Goal: Task Accomplishment & Management: Manage account settings

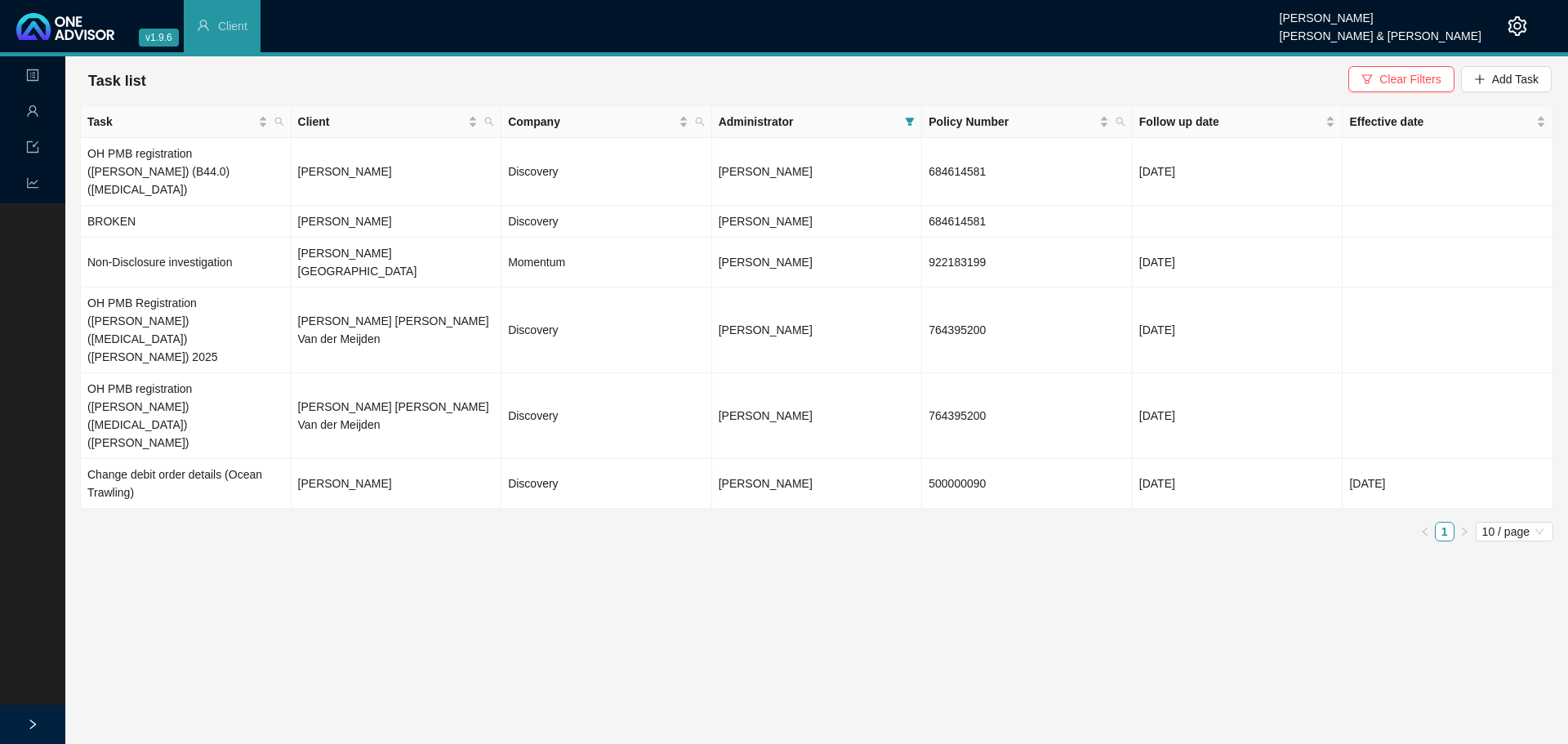
click at [25, 113] on div "Management" at bounding box center [33, 111] width 59 height 33
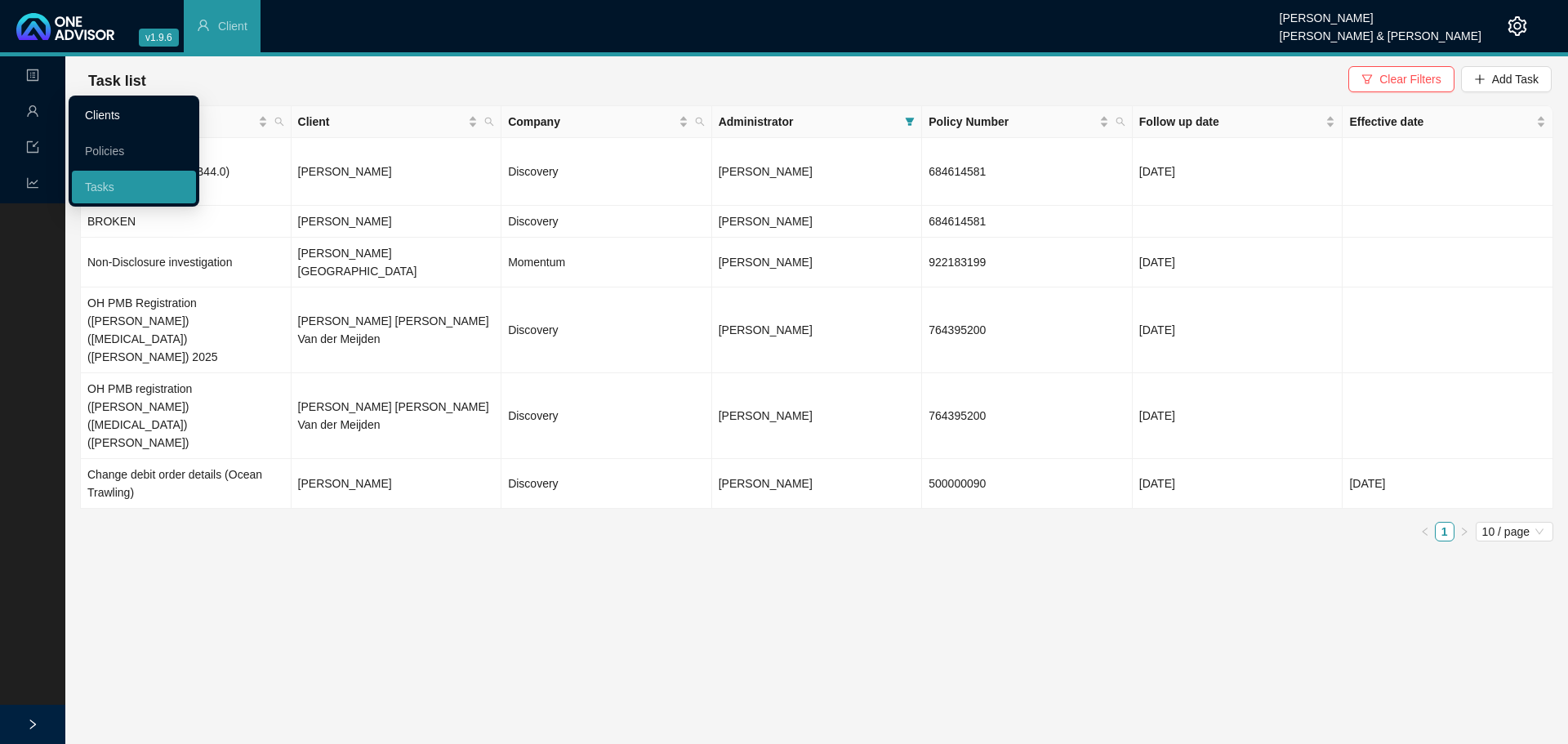
click at [110, 111] on link "Clients" at bounding box center [103, 115] width 35 height 13
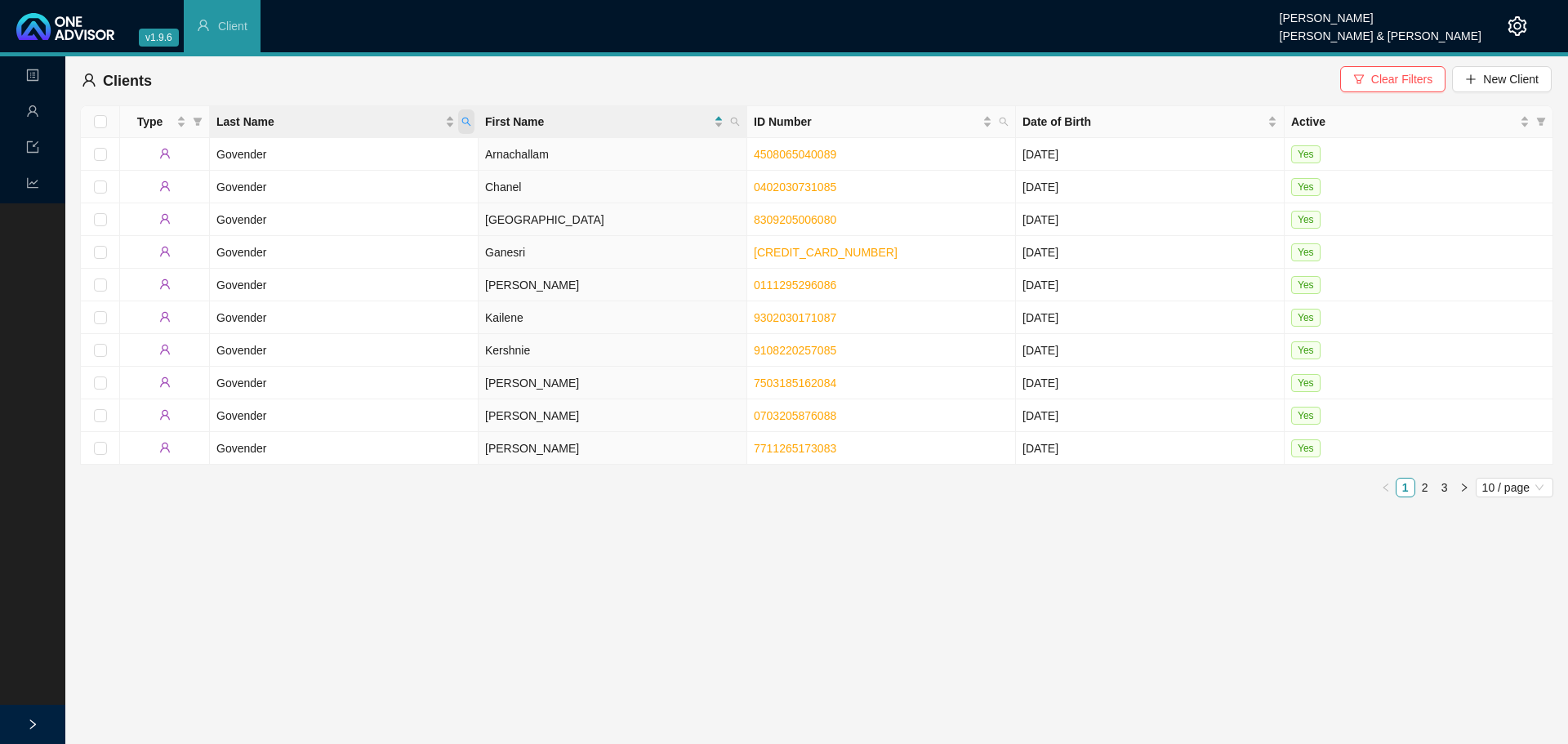
click at [465, 117] on icon "search" at bounding box center [467, 122] width 10 height 10
type input "von g"
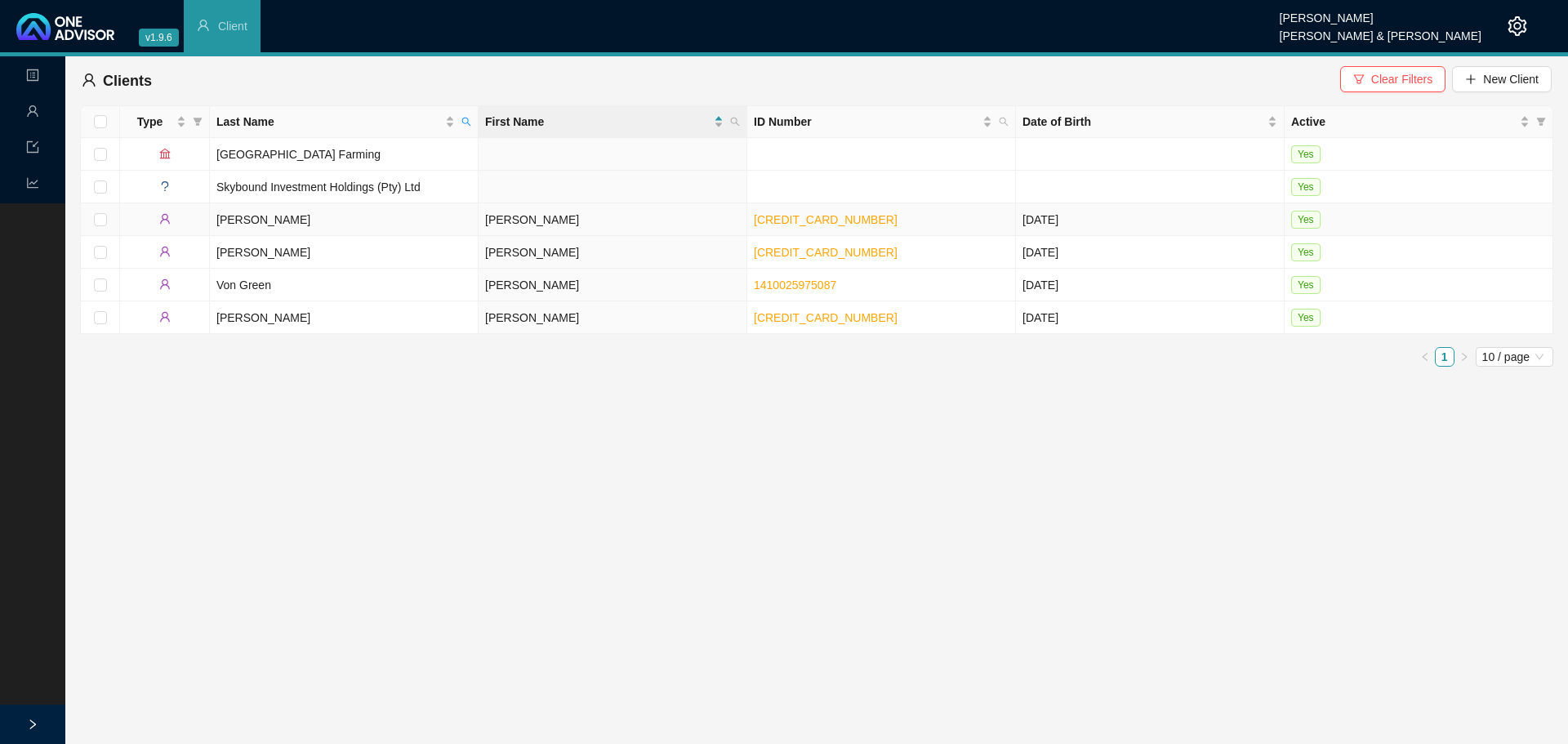
click at [271, 218] on td "Von Waldenburg" at bounding box center [344, 219] width 268 height 33
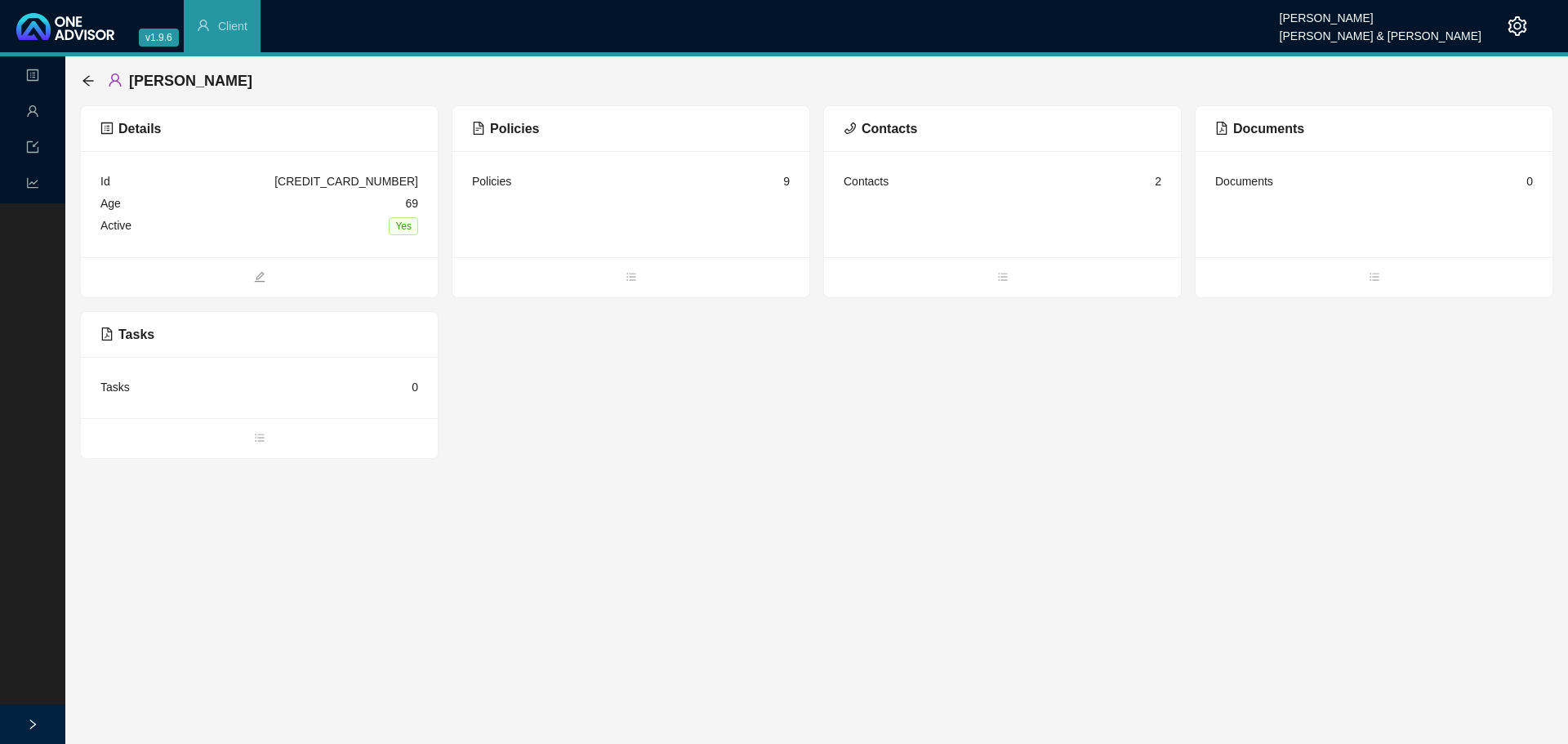
click at [880, 184] on div "Contacts" at bounding box center [866, 181] width 45 height 18
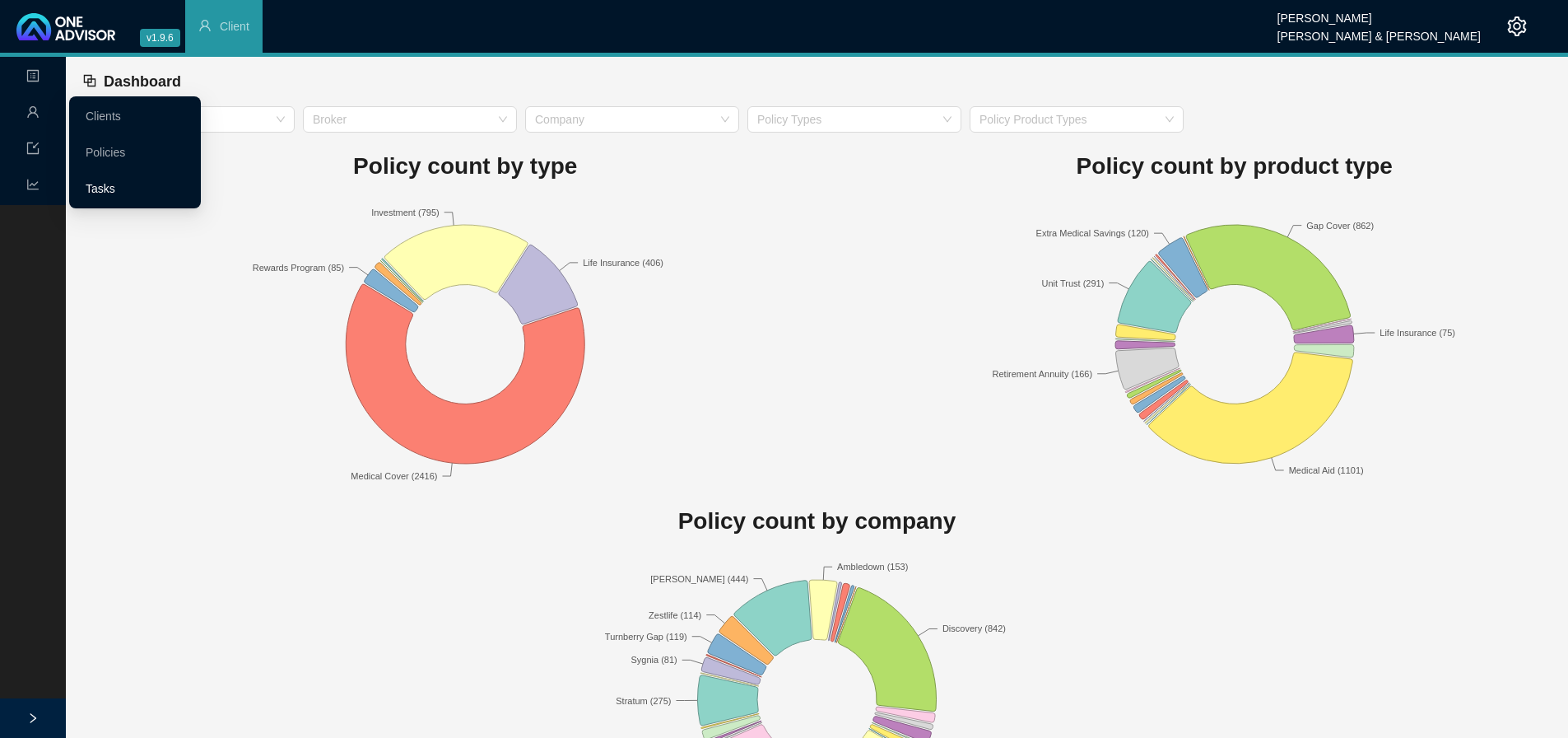
click at [115, 191] on link "Tasks" at bounding box center [100, 189] width 30 height 13
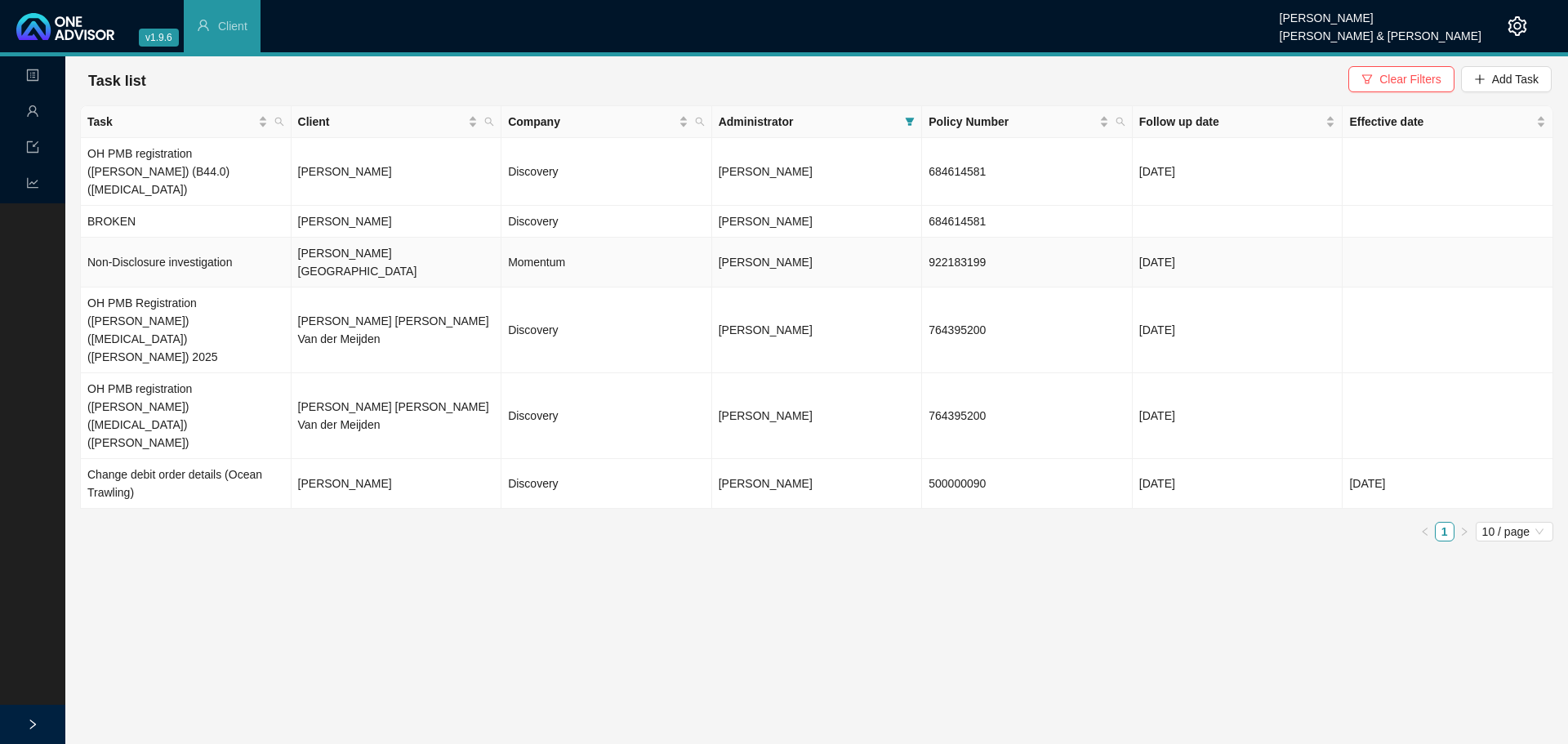
click at [156, 237] on td "Non-Disclosure investigation" at bounding box center [186, 262] width 211 height 50
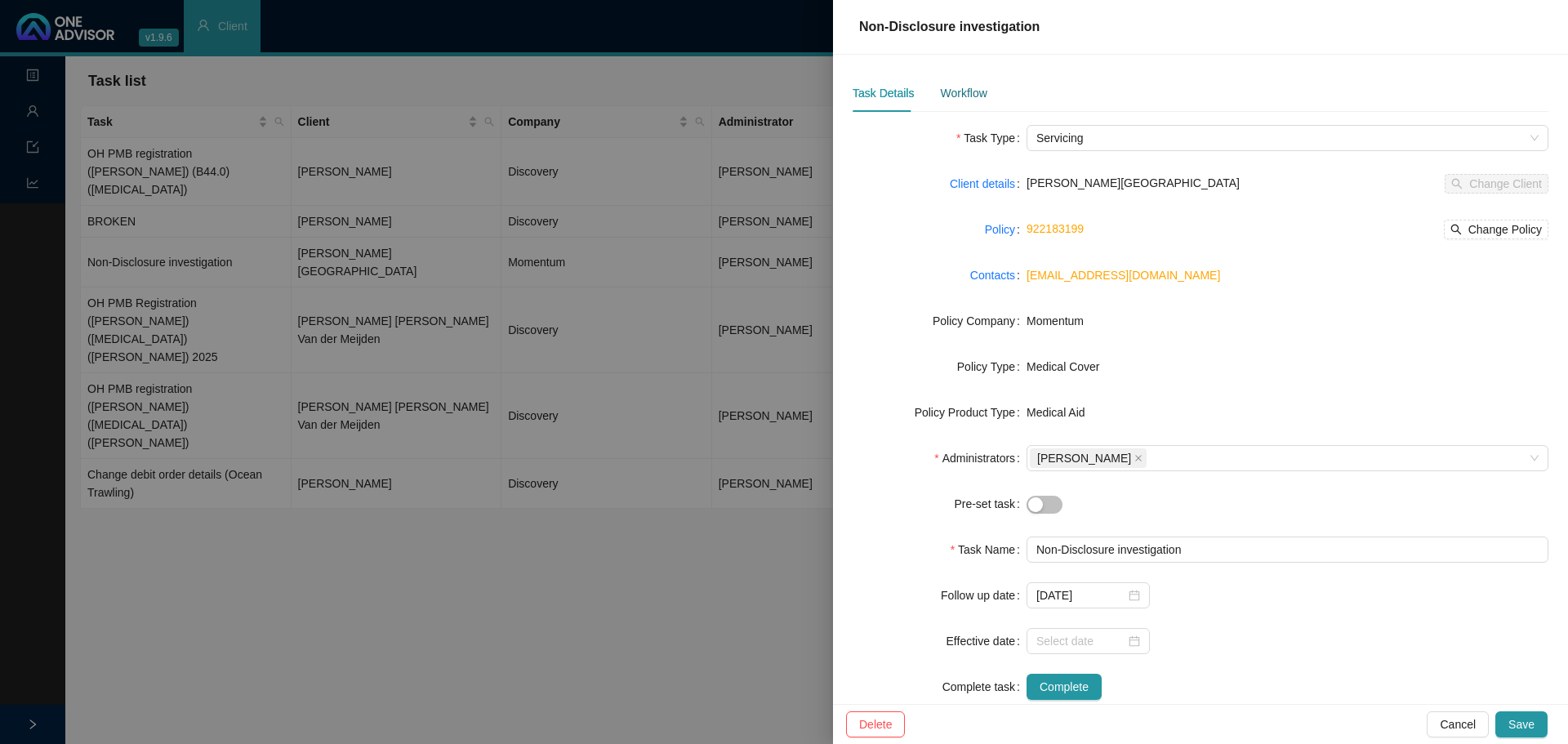
click at [967, 99] on div "Workflow" at bounding box center [963, 93] width 47 height 18
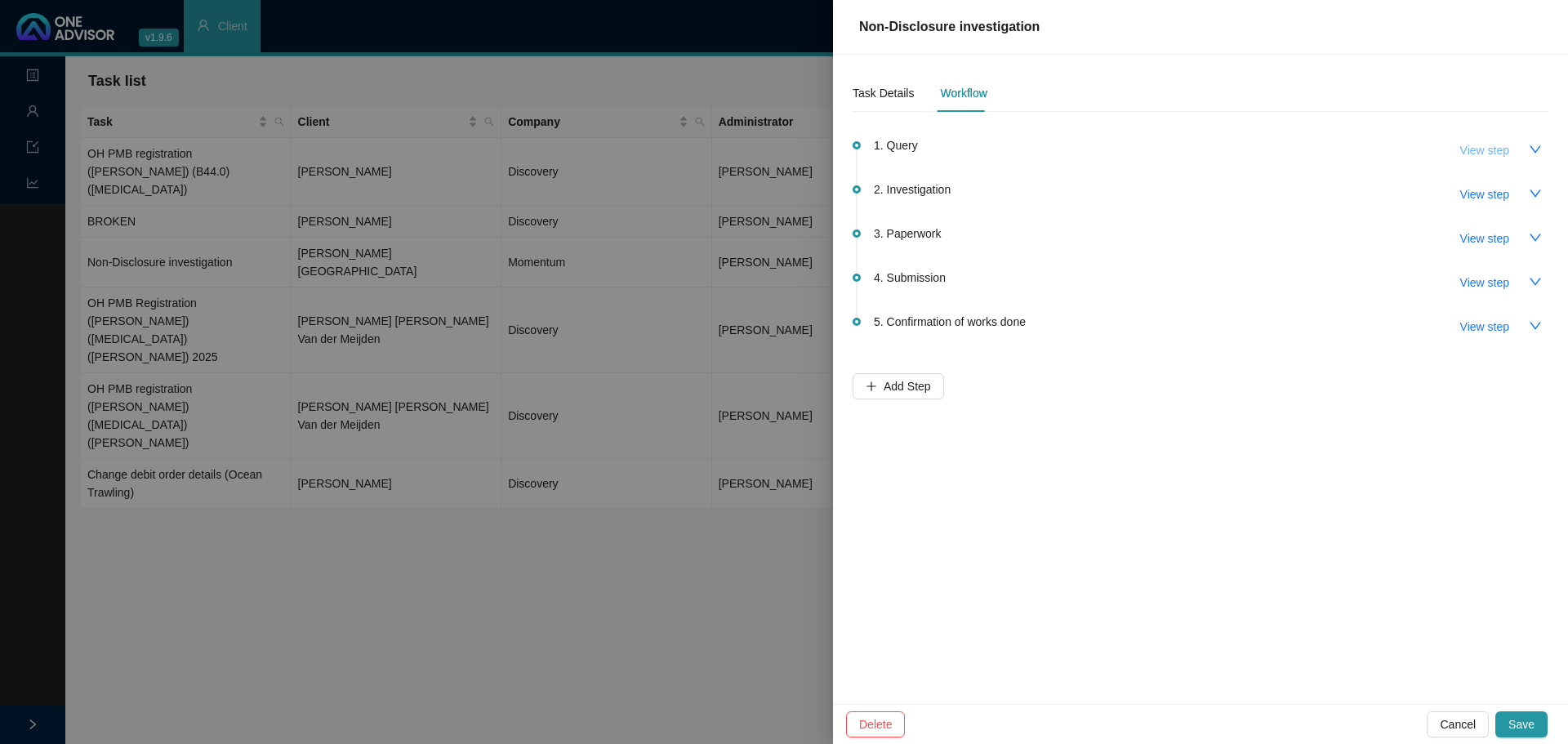
click at [1498, 145] on span "View step" at bounding box center [1484, 150] width 49 height 18
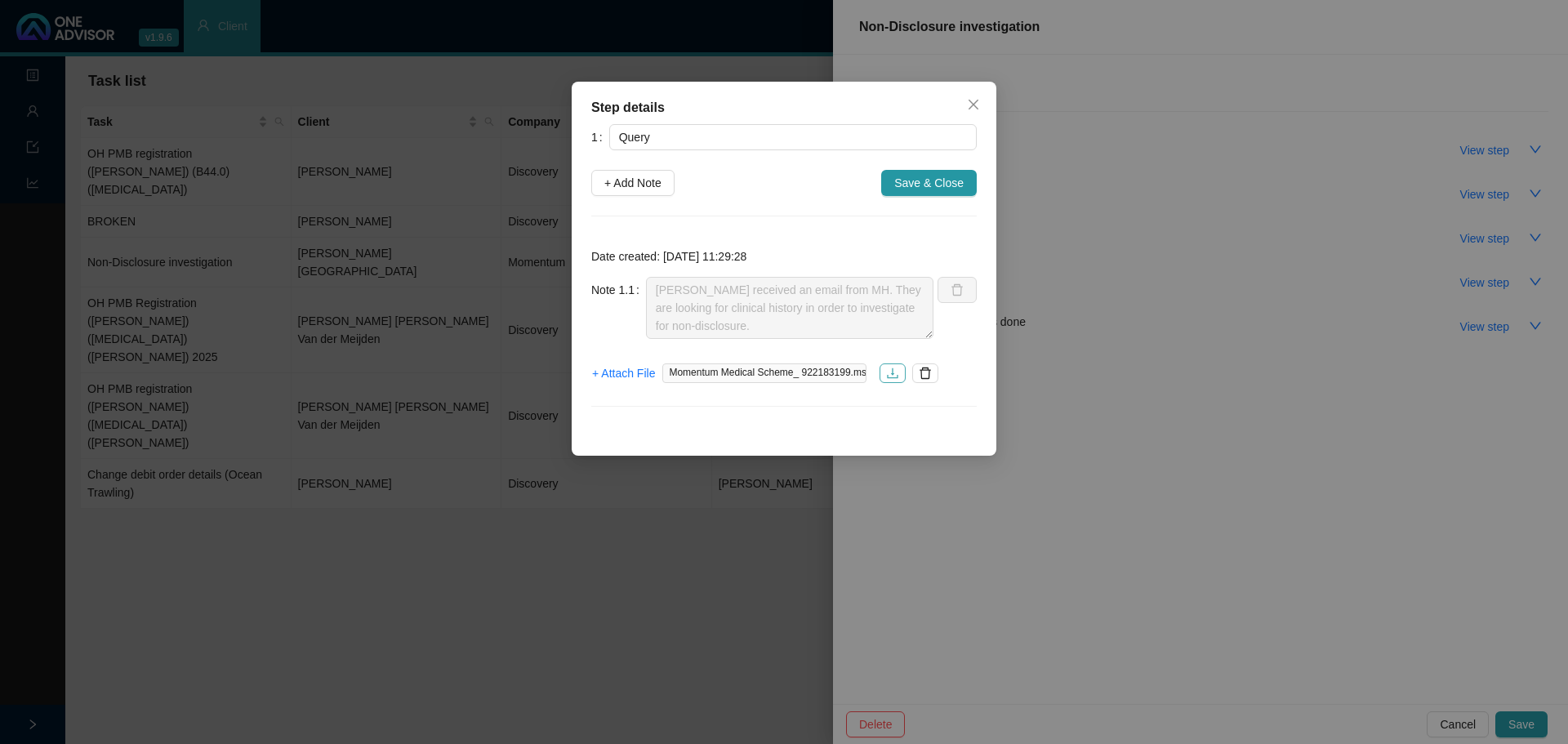
click at [891, 375] on icon "download" at bounding box center [892, 373] width 13 height 13
drag, startPoint x: 974, startPoint y: 108, endPoint x: 583, endPoint y: 98, distance: 391.1
click at [974, 108] on icon "close" at bounding box center [973, 104] width 13 height 13
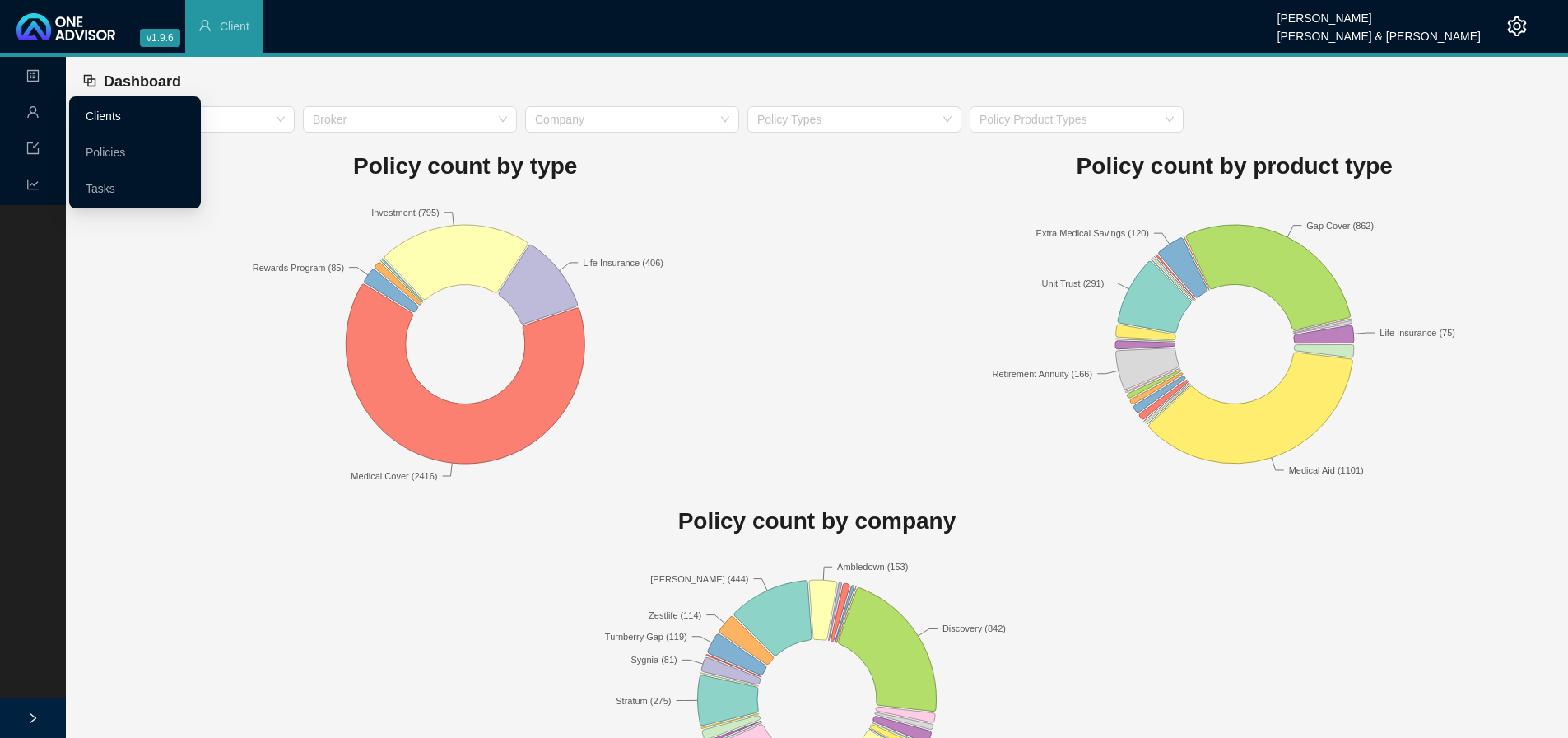
click at [95, 116] on link "Clients" at bounding box center [104, 116] width 35 height 13
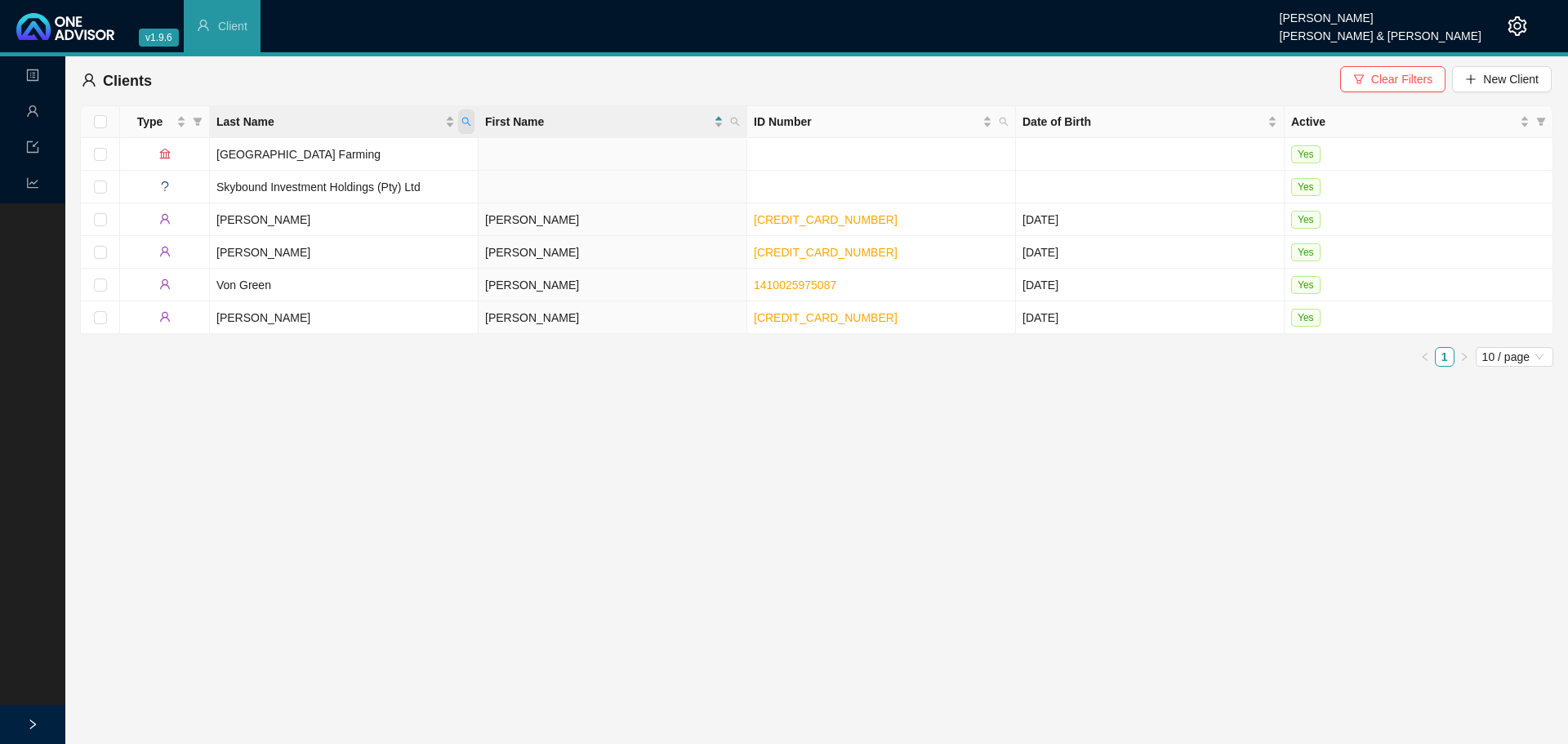
click at [462, 118] on icon "search" at bounding box center [467, 122] width 10 height 10
type input "ireland"
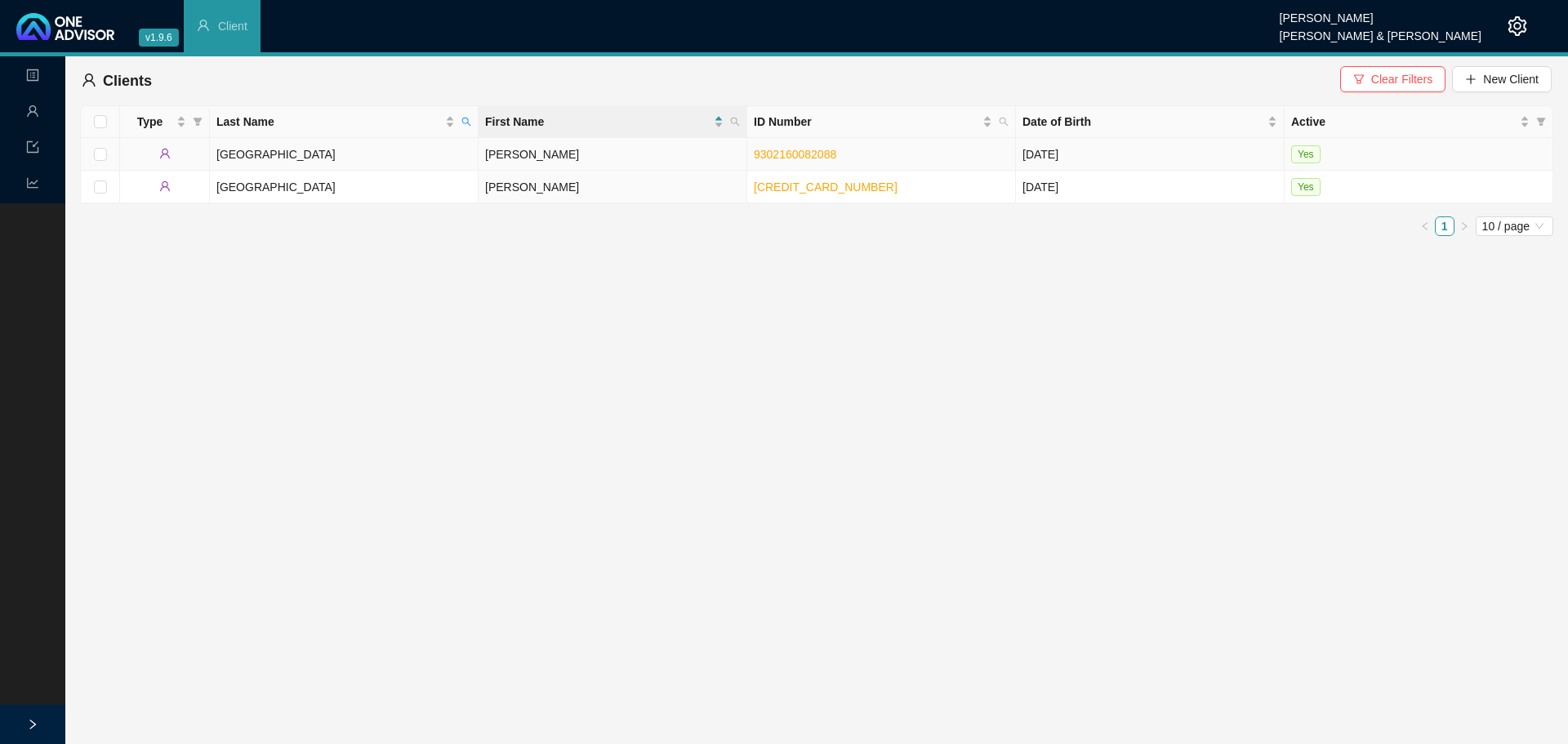
click at [311, 153] on td "Ireland" at bounding box center [344, 154] width 268 height 33
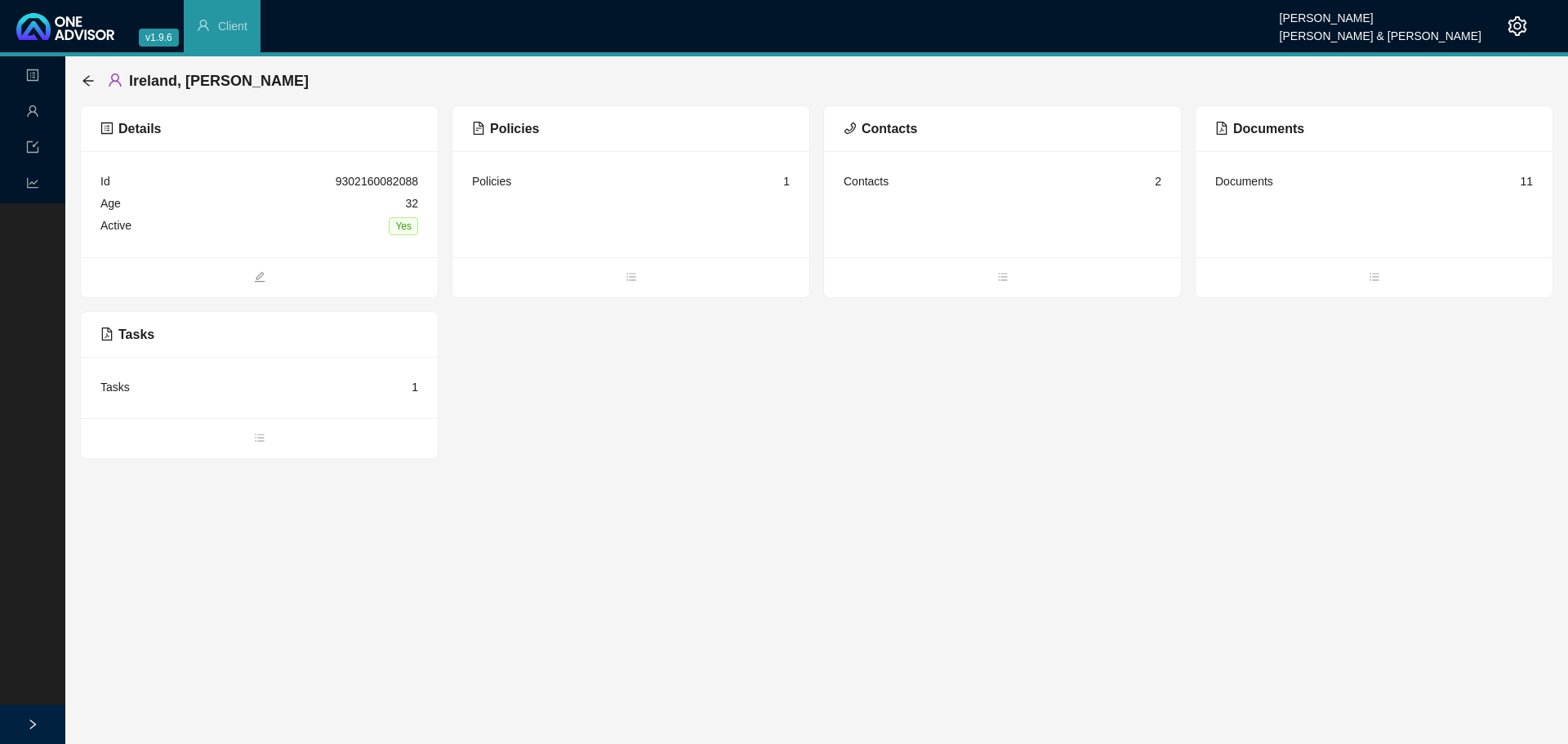
click at [866, 181] on div "Contacts" at bounding box center [866, 181] width 45 height 18
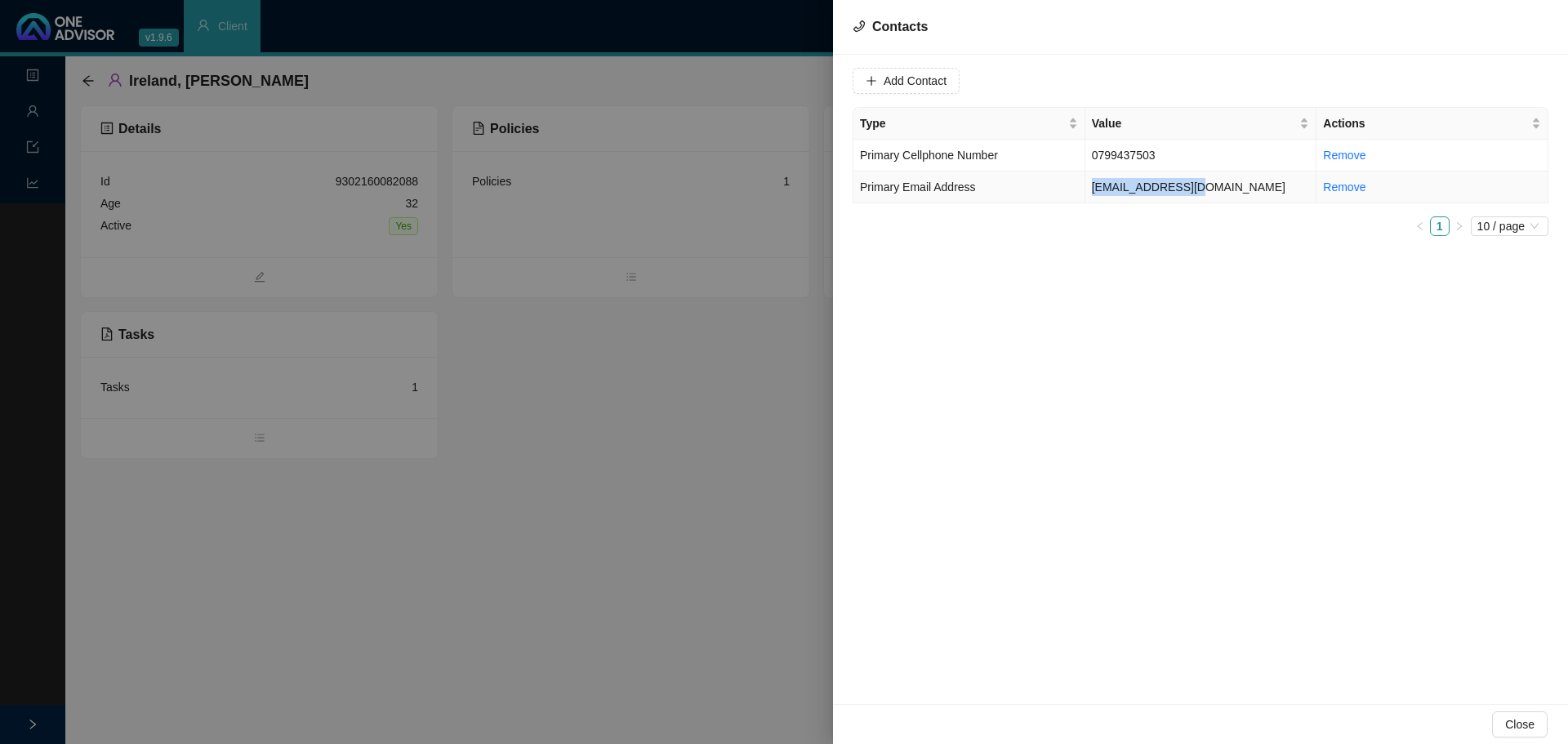
drag, startPoint x: 1218, startPoint y: 189, endPoint x: 1064, endPoint y: 186, distance: 154.0
click at [1064, 186] on tr "Primary Email Address kellb93@gmail.com Remove" at bounding box center [1200, 187] width 695 height 32
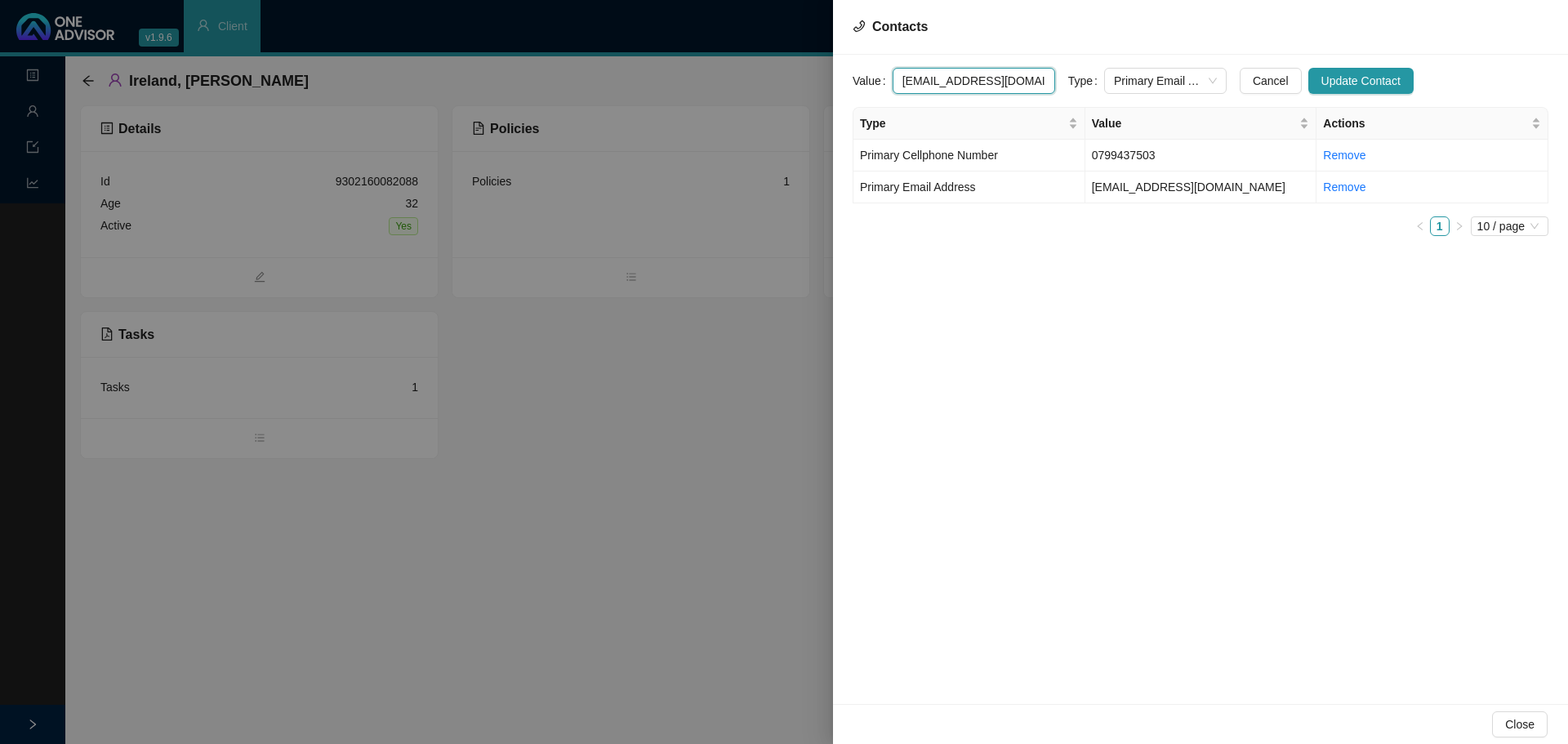
drag, startPoint x: 998, startPoint y: 78, endPoint x: 795, endPoint y: 65, distance: 203.4
click at [795, 65] on div "Contacts Value kellb93@gmail.com Type Primary Email Address Cancel Update Conta…" at bounding box center [784, 372] width 1568 height 744
click at [32, 112] on div at bounding box center [784, 372] width 1568 height 744
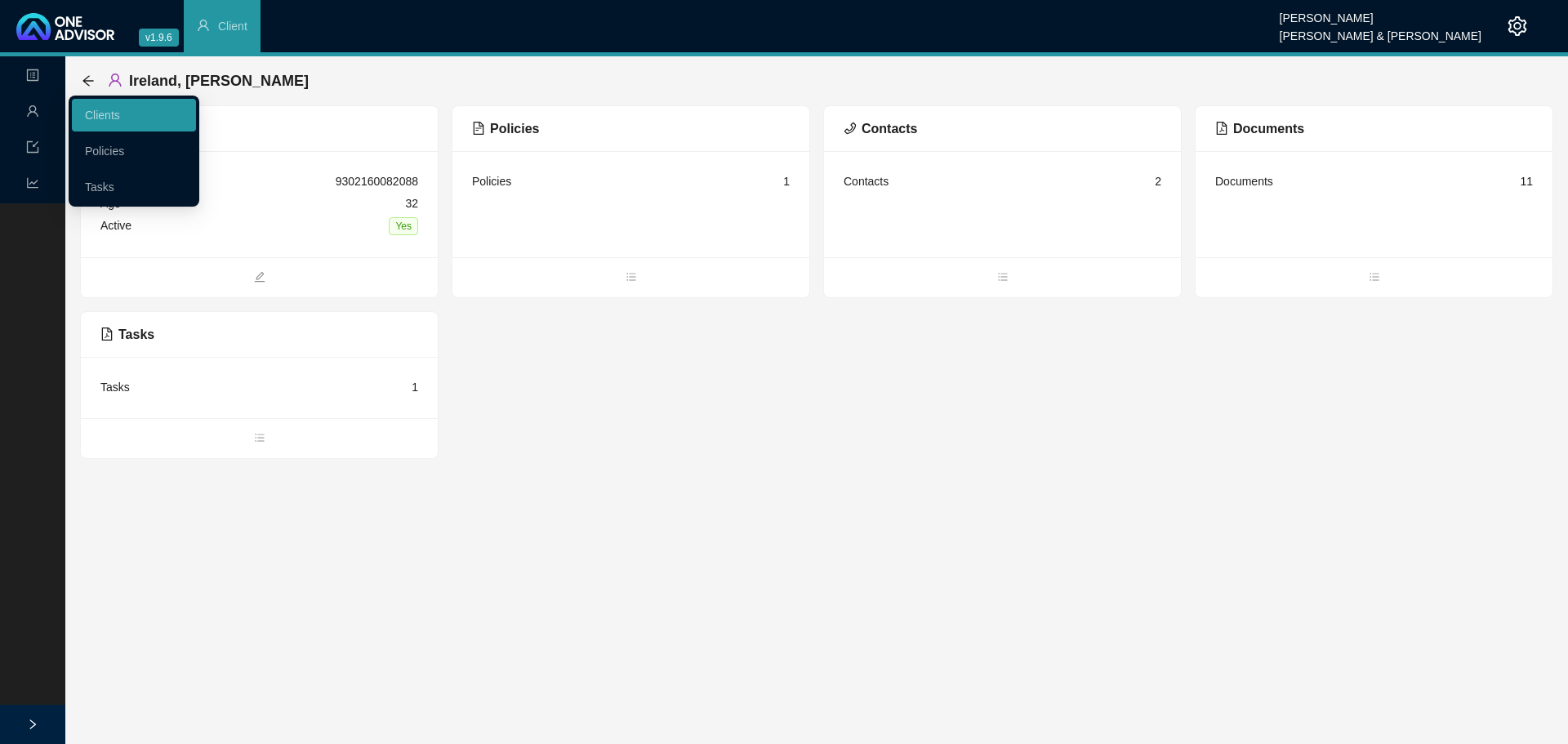
click at [37, 108] on icon "user" at bounding box center [33, 111] width 13 height 13
click at [111, 182] on link "Tasks" at bounding box center [100, 187] width 29 height 13
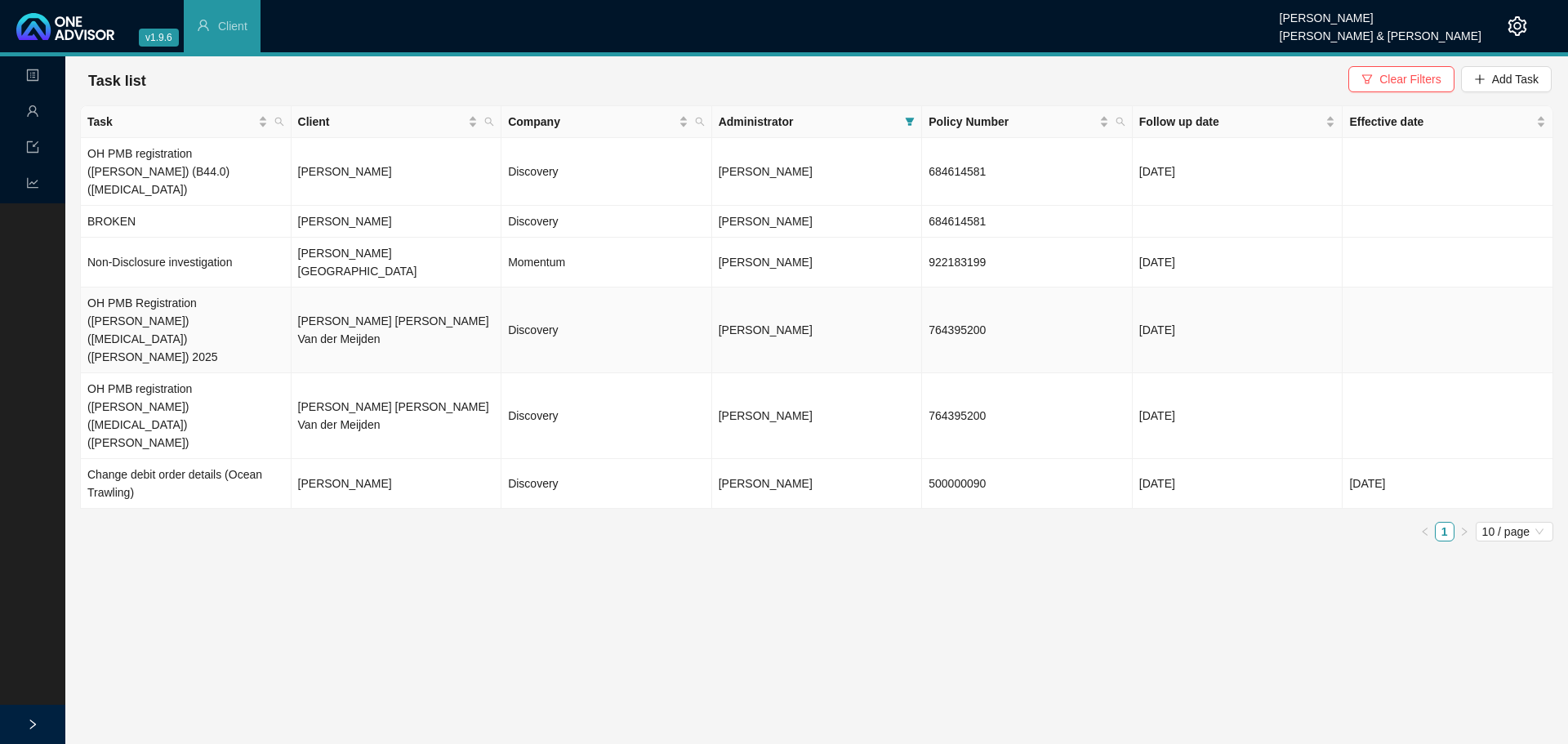
click at [123, 288] on td "OH PMB Registration ([PERSON_NAME]) ([MEDICAL_DATA]) ([PERSON_NAME]) 2025" at bounding box center [186, 330] width 211 height 86
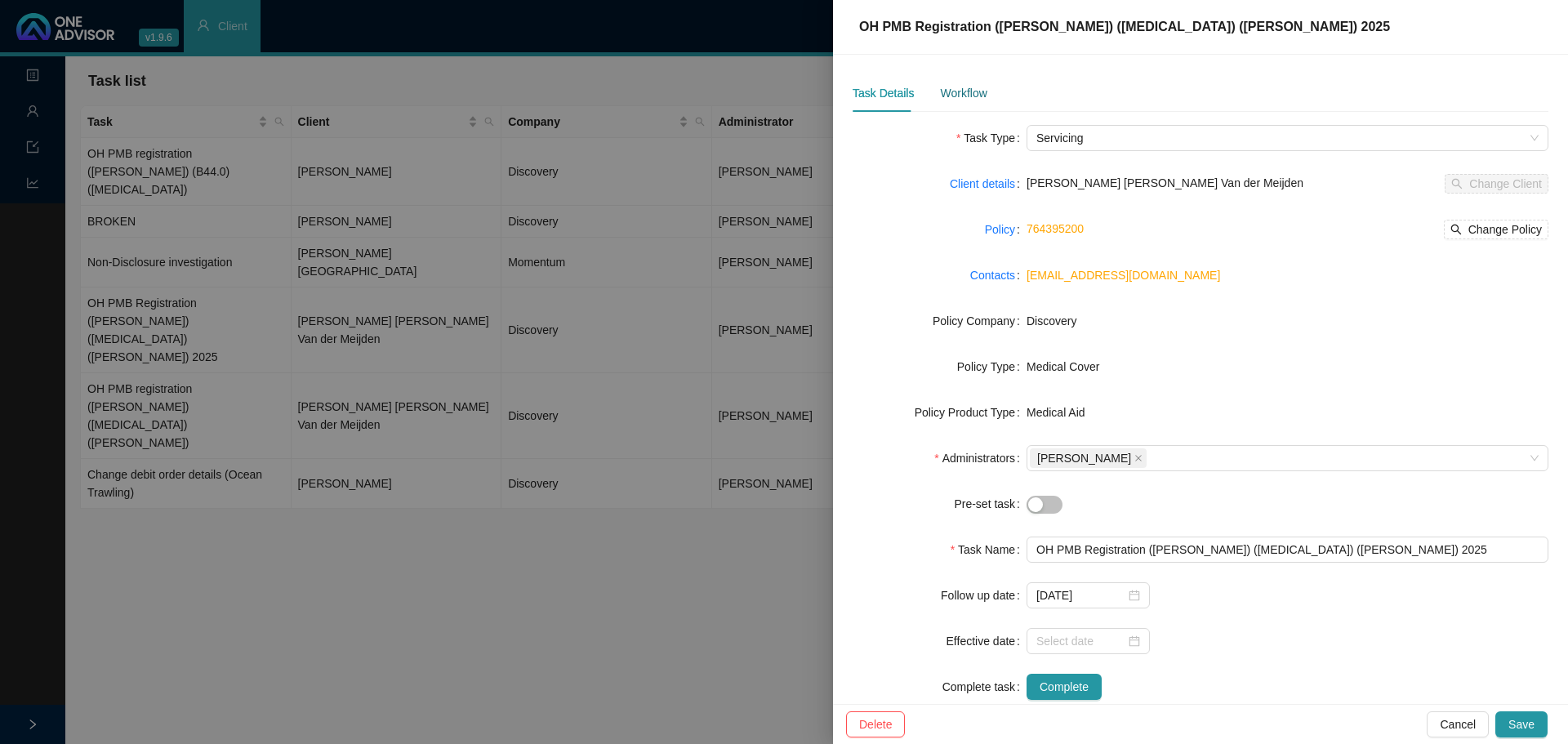
click at [961, 92] on div "Workflow" at bounding box center [963, 93] width 47 height 18
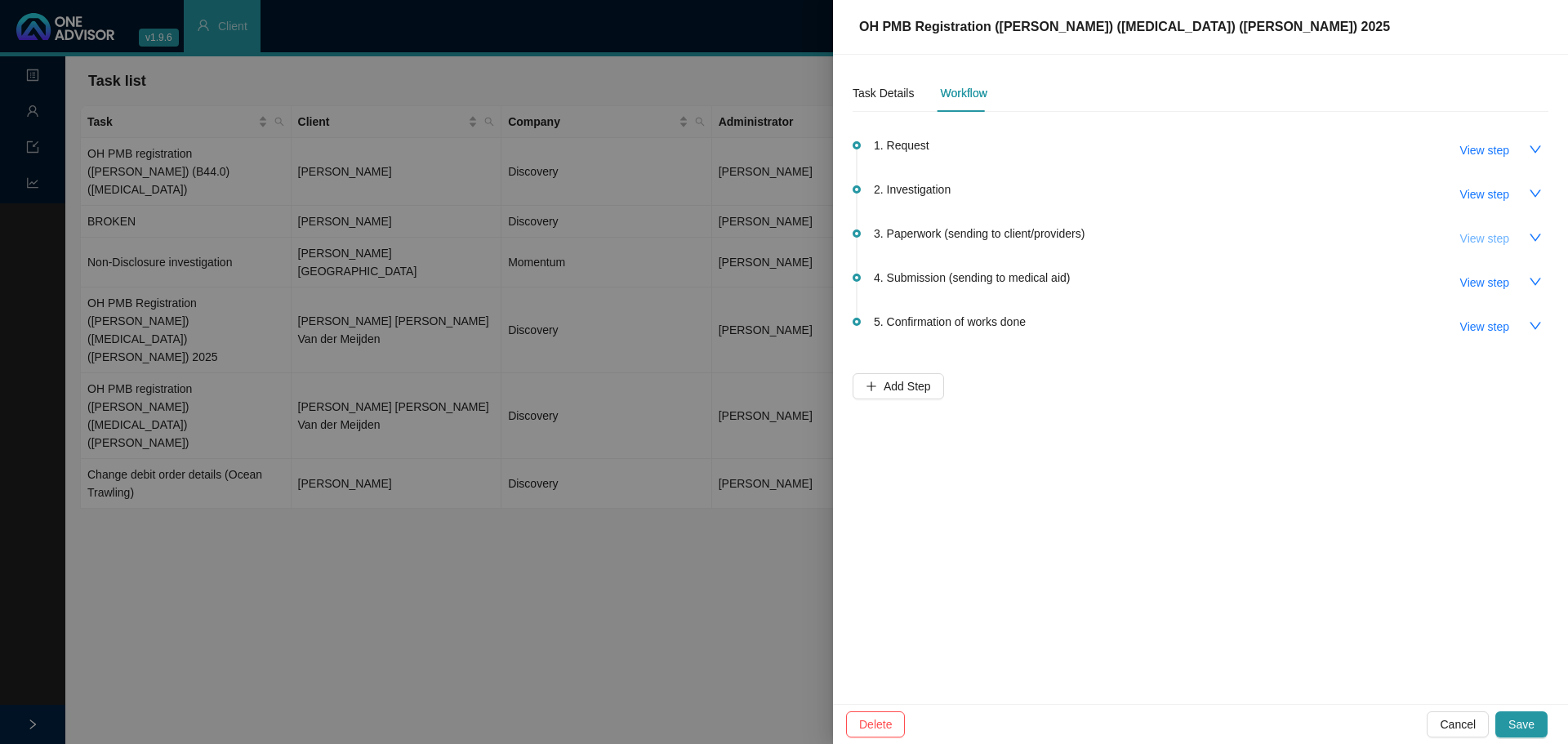
click at [1484, 234] on span "View step" at bounding box center [1484, 237] width 49 height 18
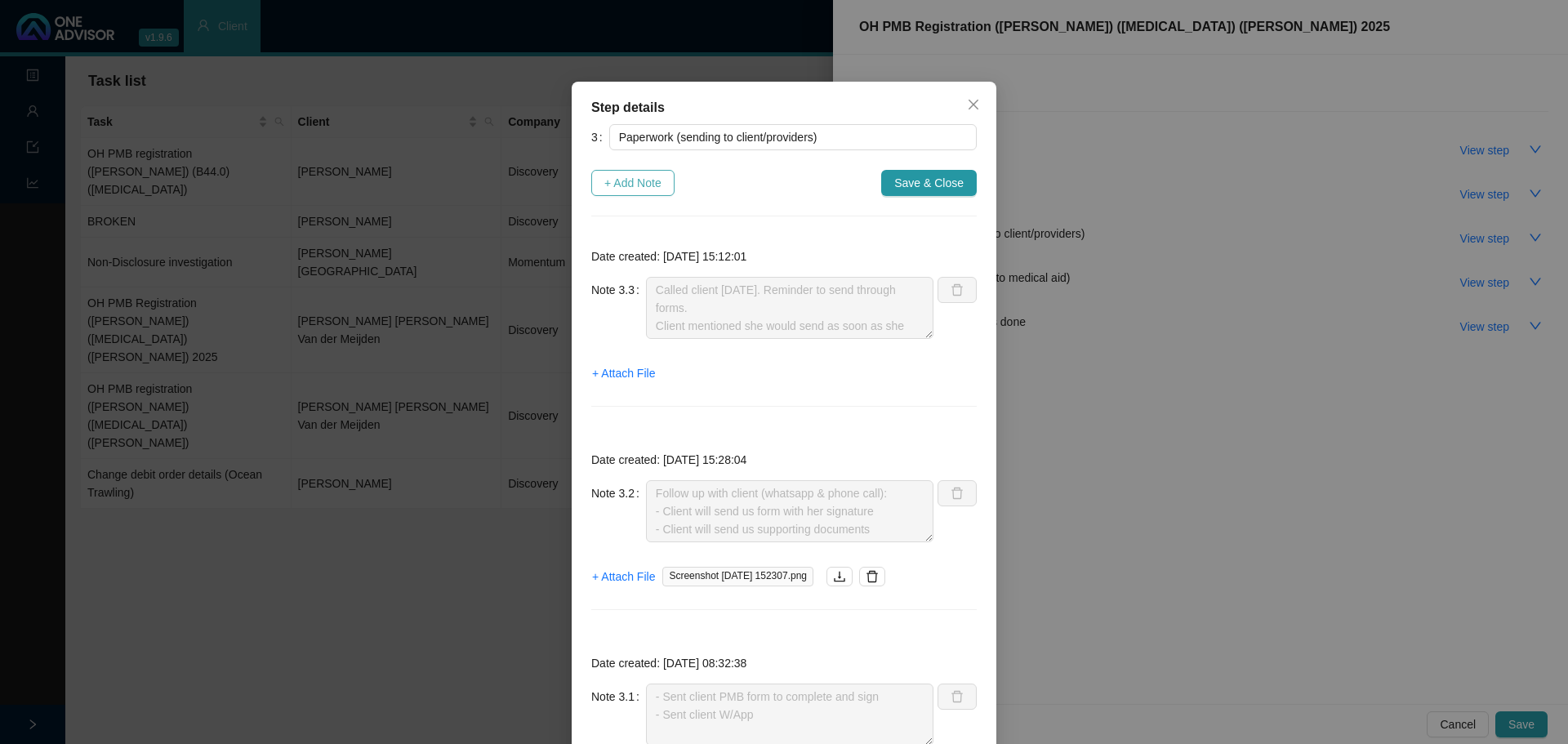
click at [605, 184] on span "+ Add Note" at bounding box center [633, 182] width 57 height 18
type textarea "Called client 26.08.2025. Reminder to send through forms. Client mentioned she …"
type textarea "Follow up with client (whatsapp & phone call): - Client will send us form with …"
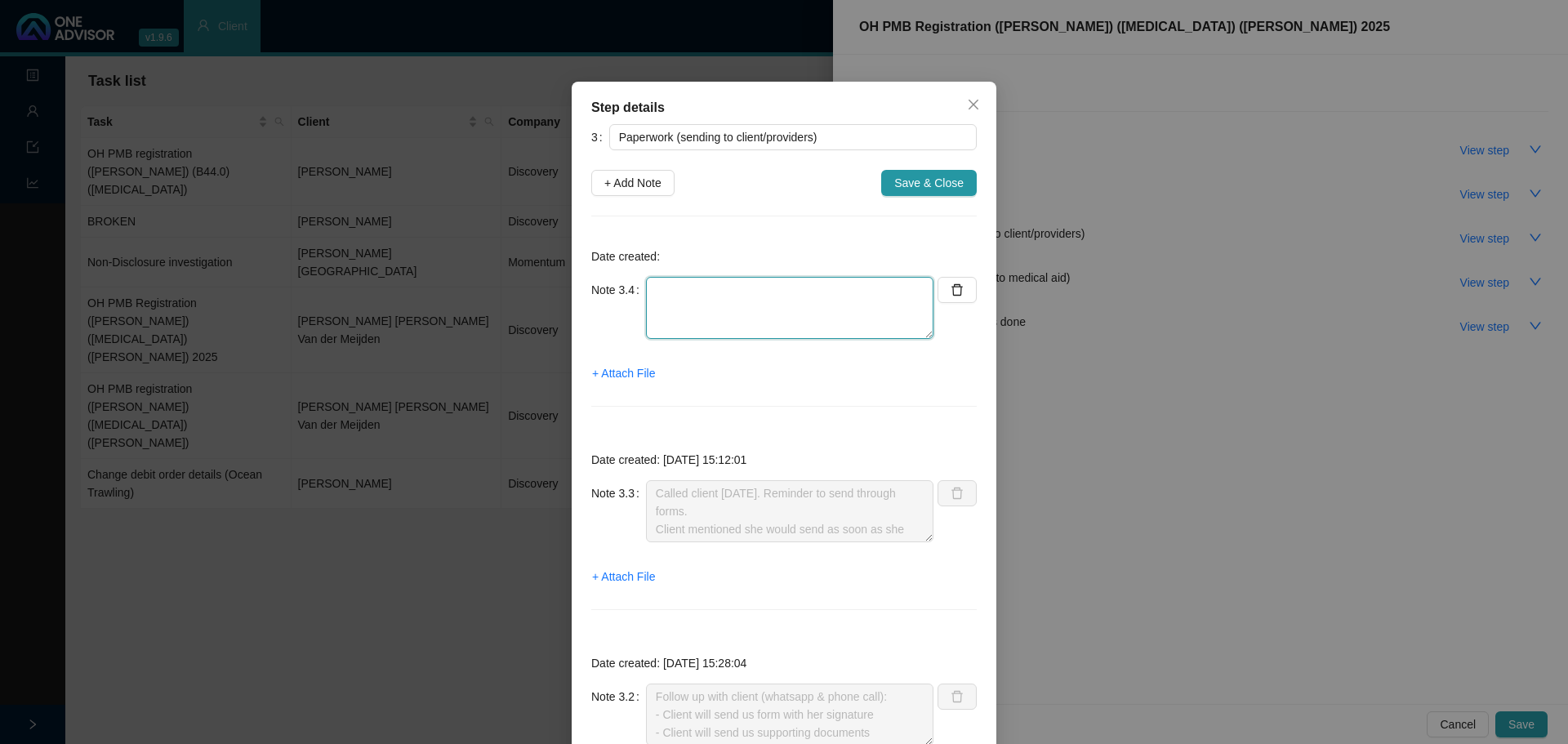
click at [705, 318] on textarea at bounding box center [789, 308] width 288 height 62
click at [833, 284] on textarea "Client has returned blank form" at bounding box center [789, 308] width 288 height 62
drag, startPoint x: 807, startPoint y: 296, endPoint x: 747, endPoint y: 293, distance: 60.1
click at [747, 293] on textarea "Client has returned blank form" at bounding box center [789, 308] width 288 height 62
type textarea "C"
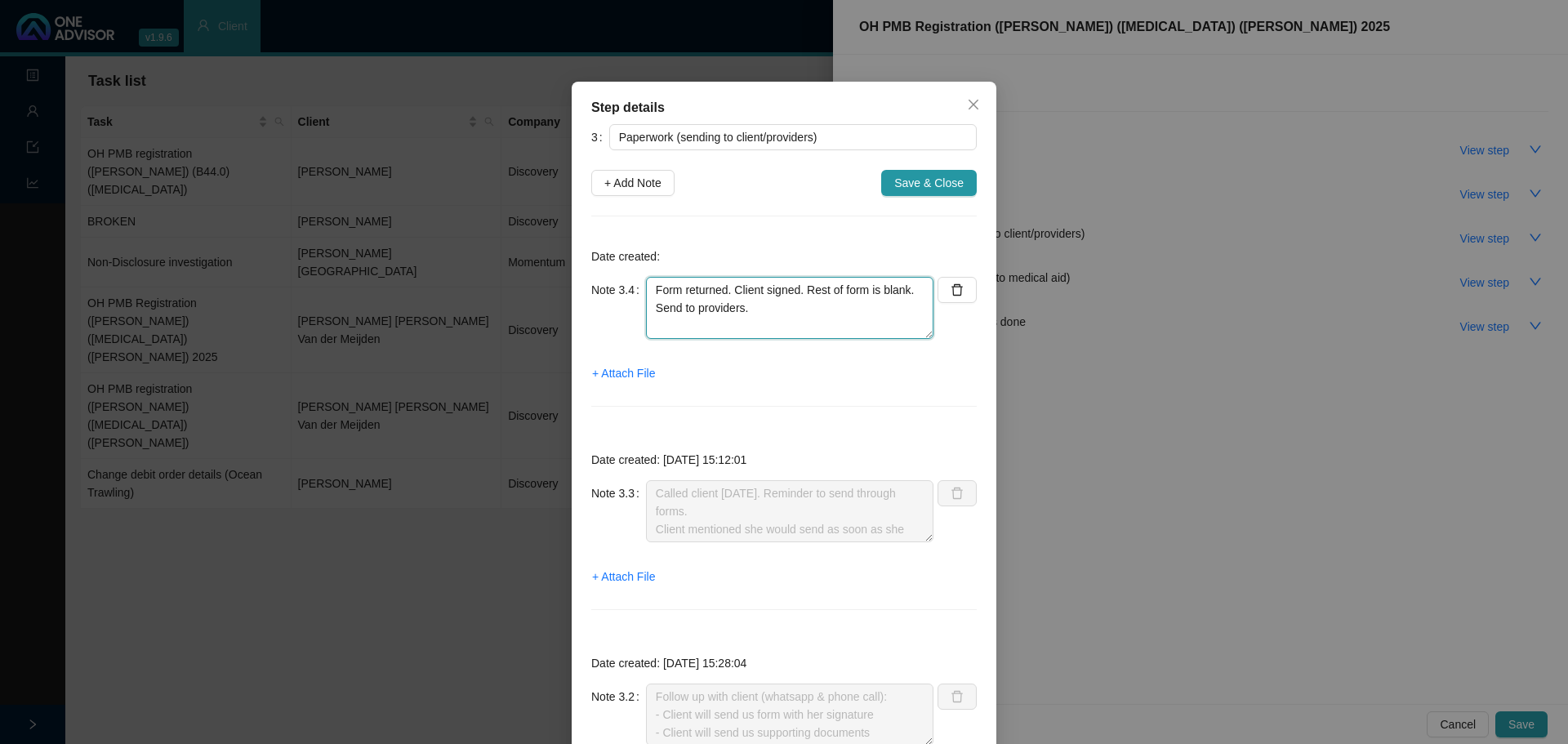
drag, startPoint x: 766, startPoint y: 310, endPoint x: 599, endPoint y: 288, distance: 168.4
click at [599, 288] on div "Note 3.4 Form returned. Client signed. Rest of form is blank. Send to providers." at bounding box center [762, 308] width 342 height 62
type textarea "Form returned. Client signed. Rest of form is blank. Send to providers."
click at [608, 375] on span "+ Attach File" at bounding box center [623, 373] width 63 height 18
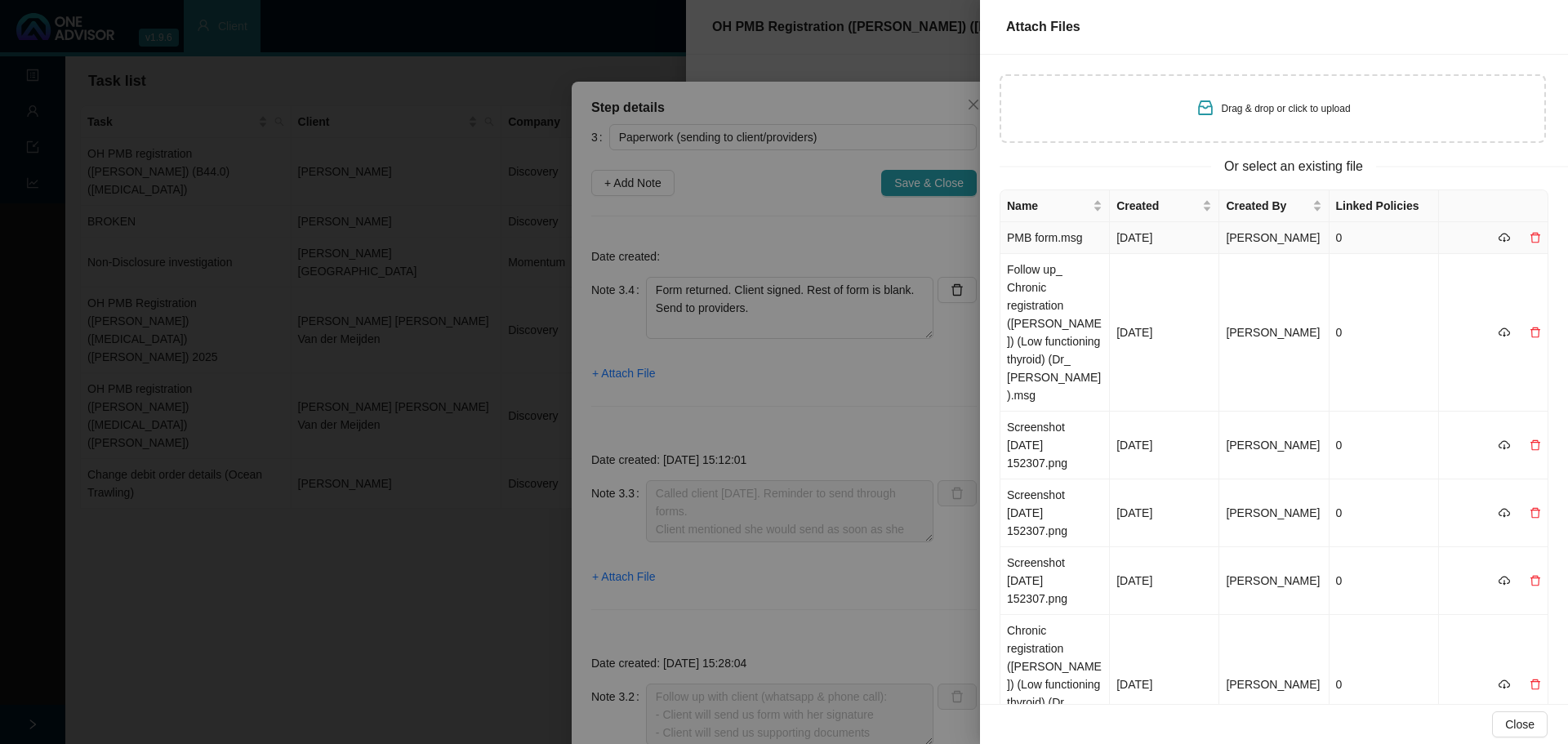
click at [1066, 249] on td "PMB form.msg" at bounding box center [1055, 238] width 110 height 32
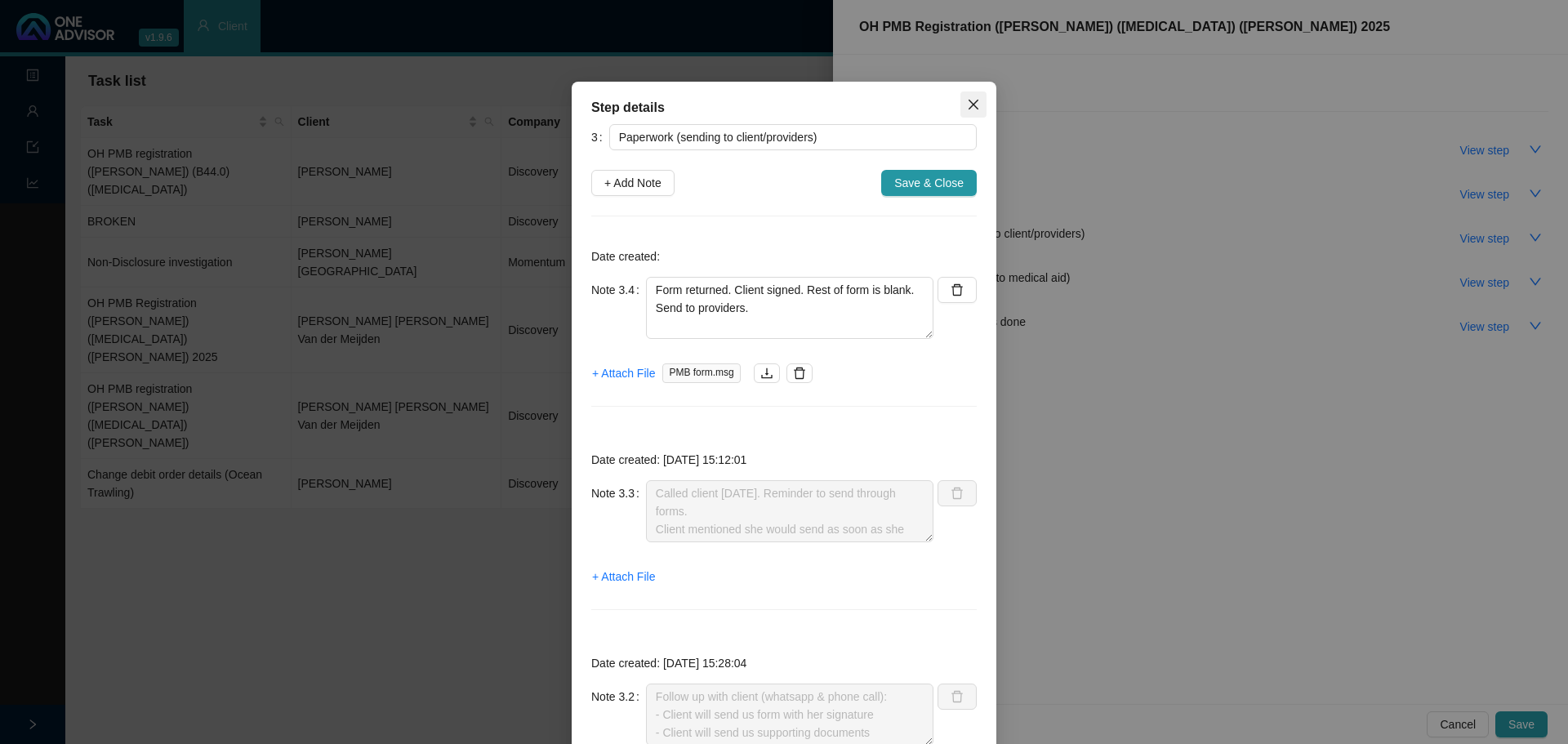
click at [968, 100] on icon "close" at bounding box center [973, 104] width 13 height 13
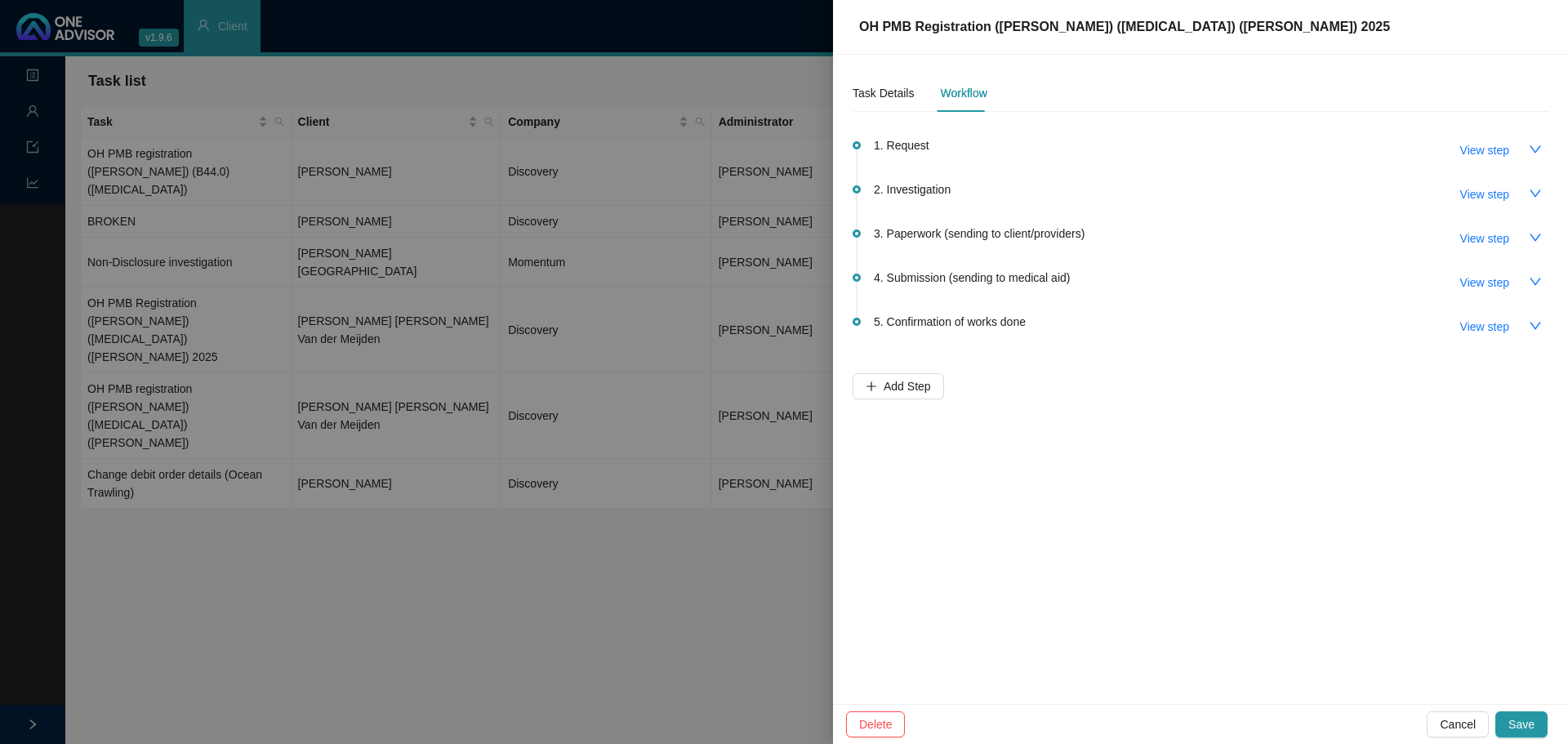
click at [206, 329] on div at bounding box center [784, 372] width 1568 height 744
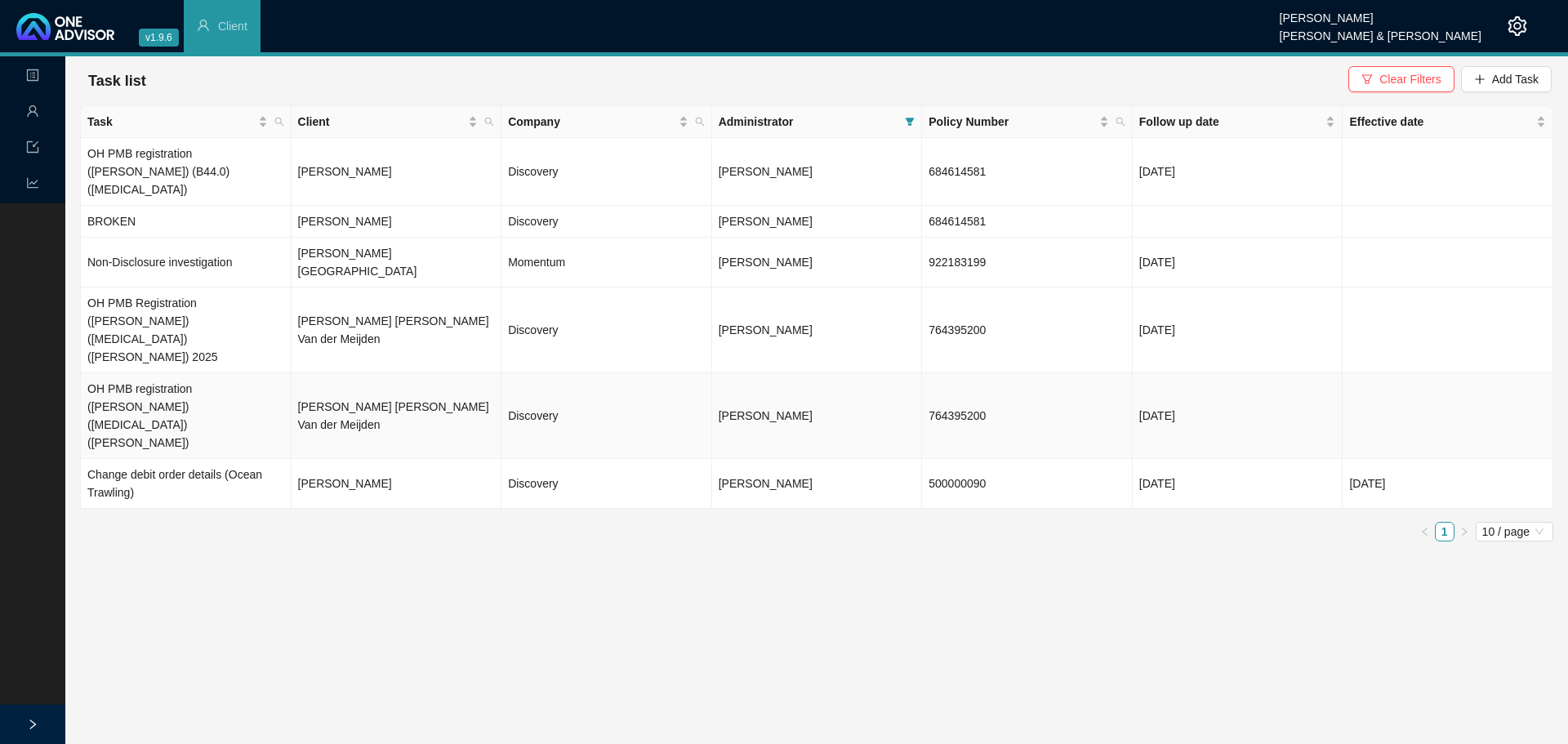
click at [206, 373] on td "OH PMB registration ([PERSON_NAME]) ([MEDICAL_DATA]) ([PERSON_NAME])" at bounding box center [186, 415] width 211 height 86
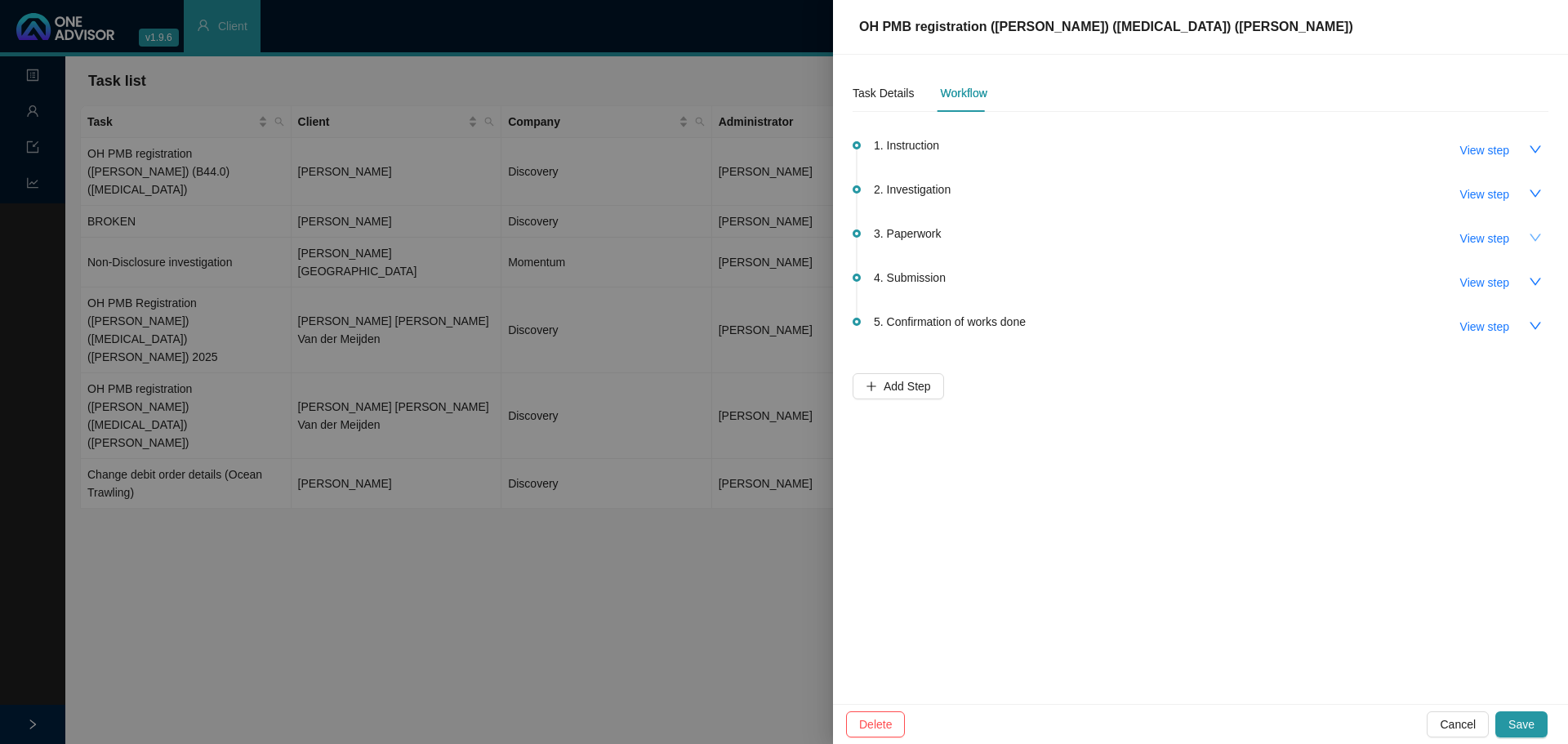
click at [1528, 237] on button "button" at bounding box center [1535, 237] width 26 height 26
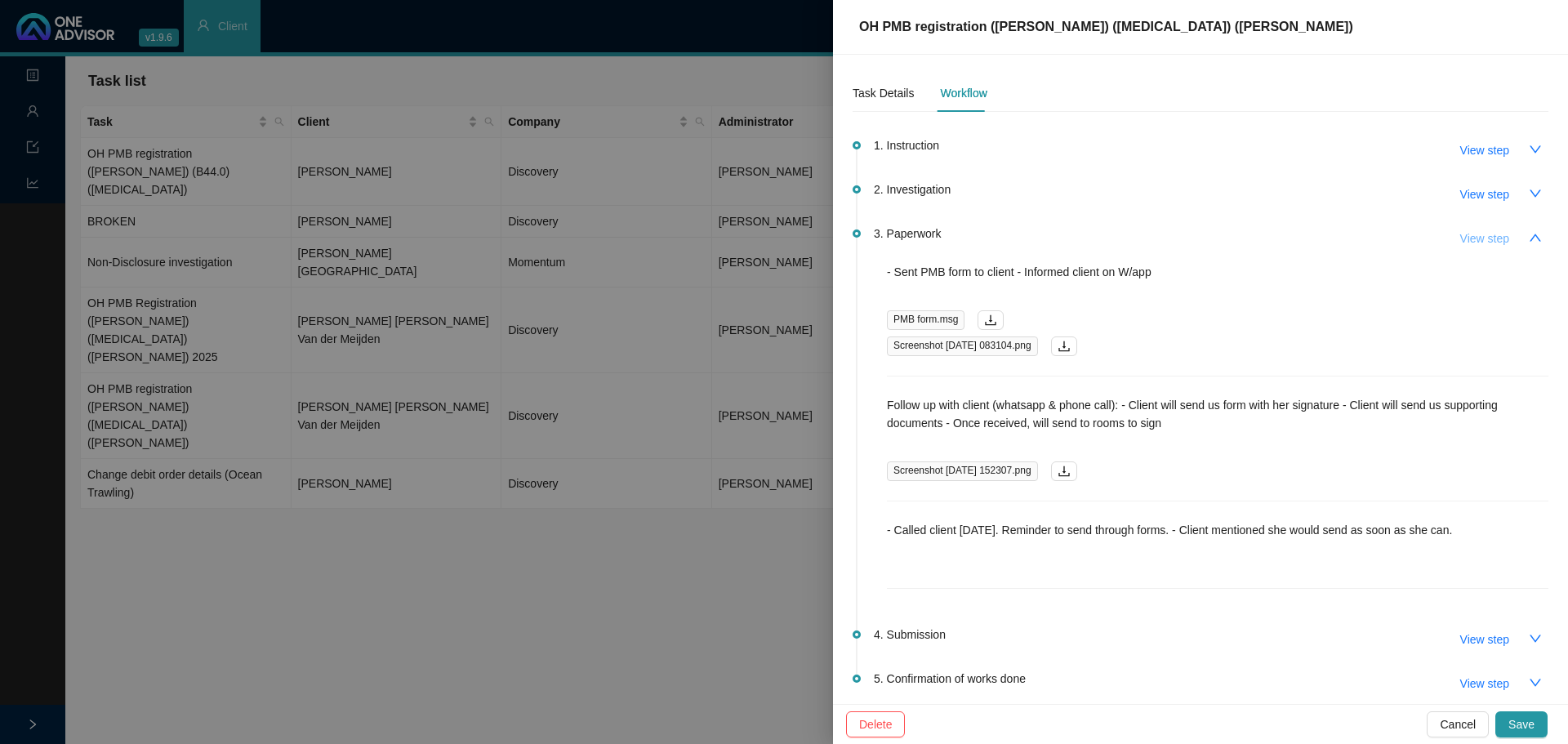
click at [1460, 235] on span "View step" at bounding box center [1484, 237] width 49 height 18
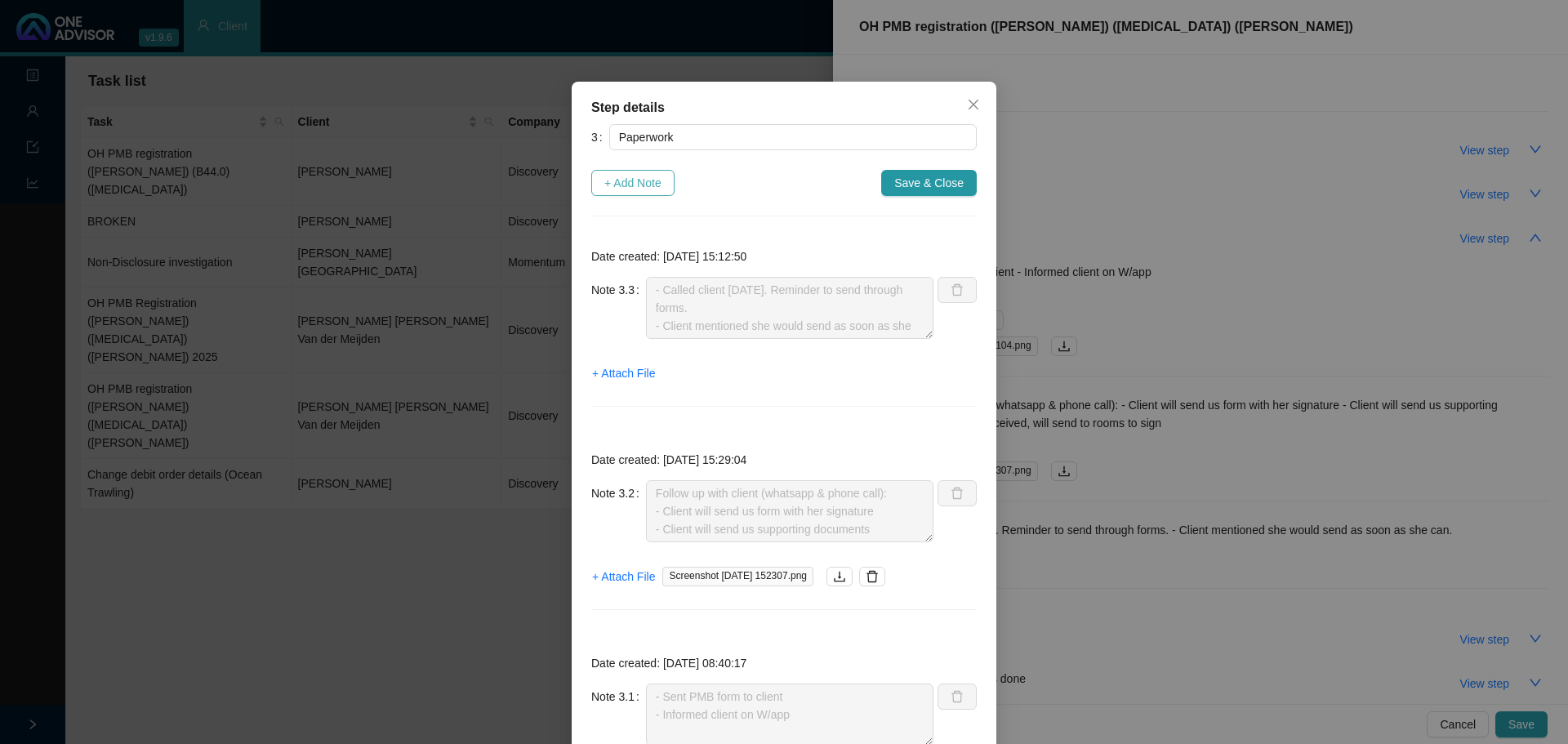
click at [638, 179] on span "+ Add Note" at bounding box center [633, 182] width 57 height 18
type textarea "- Called client 26.08.2025. Reminder to send through forms. - Client mentioned …"
type textarea "Follow up with client (whatsapp & phone call): - Client will send us form with …"
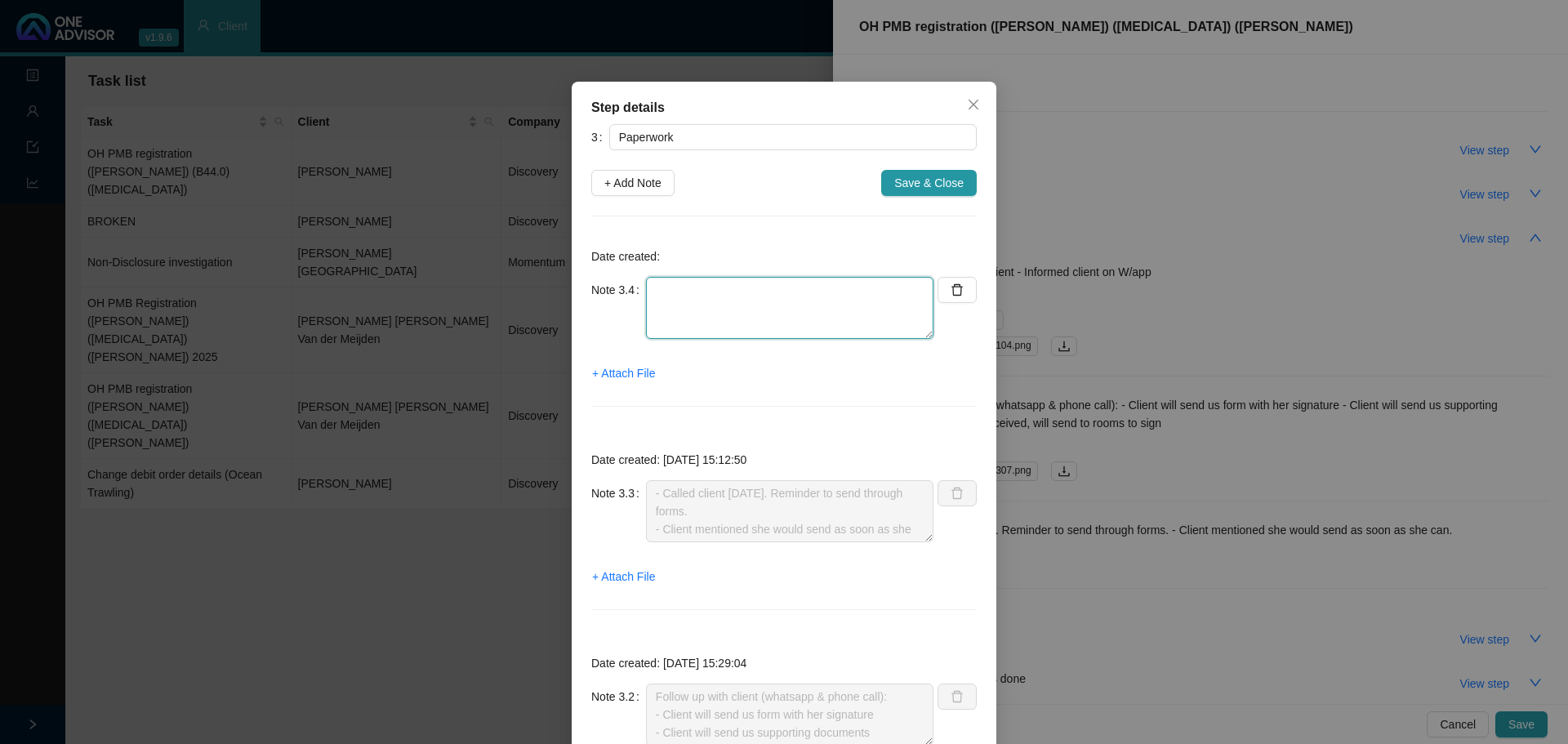
click at [687, 292] on textarea at bounding box center [789, 308] width 288 height 62
paste textarea "Form returned. Client signed. Rest of form is blank. Send to providers."
type textarea "Form returned. Client signed. Rest of form is blank. Send to providers."
click at [637, 376] on span "+ Attach File" at bounding box center [623, 373] width 63 height 18
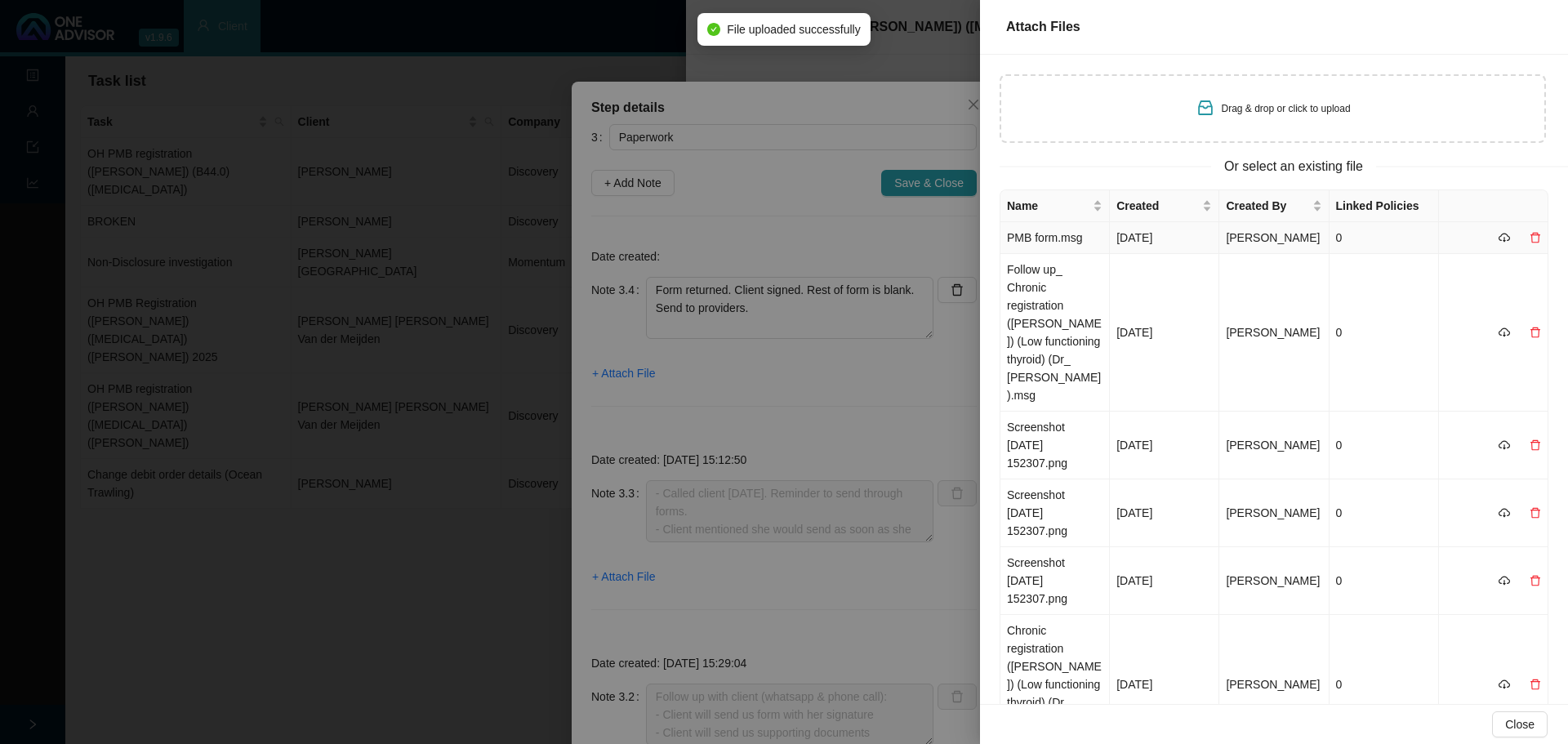
click at [1045, 242] on td "PMB form.msg" at bounding box center [1055, 238] width 110 height 32
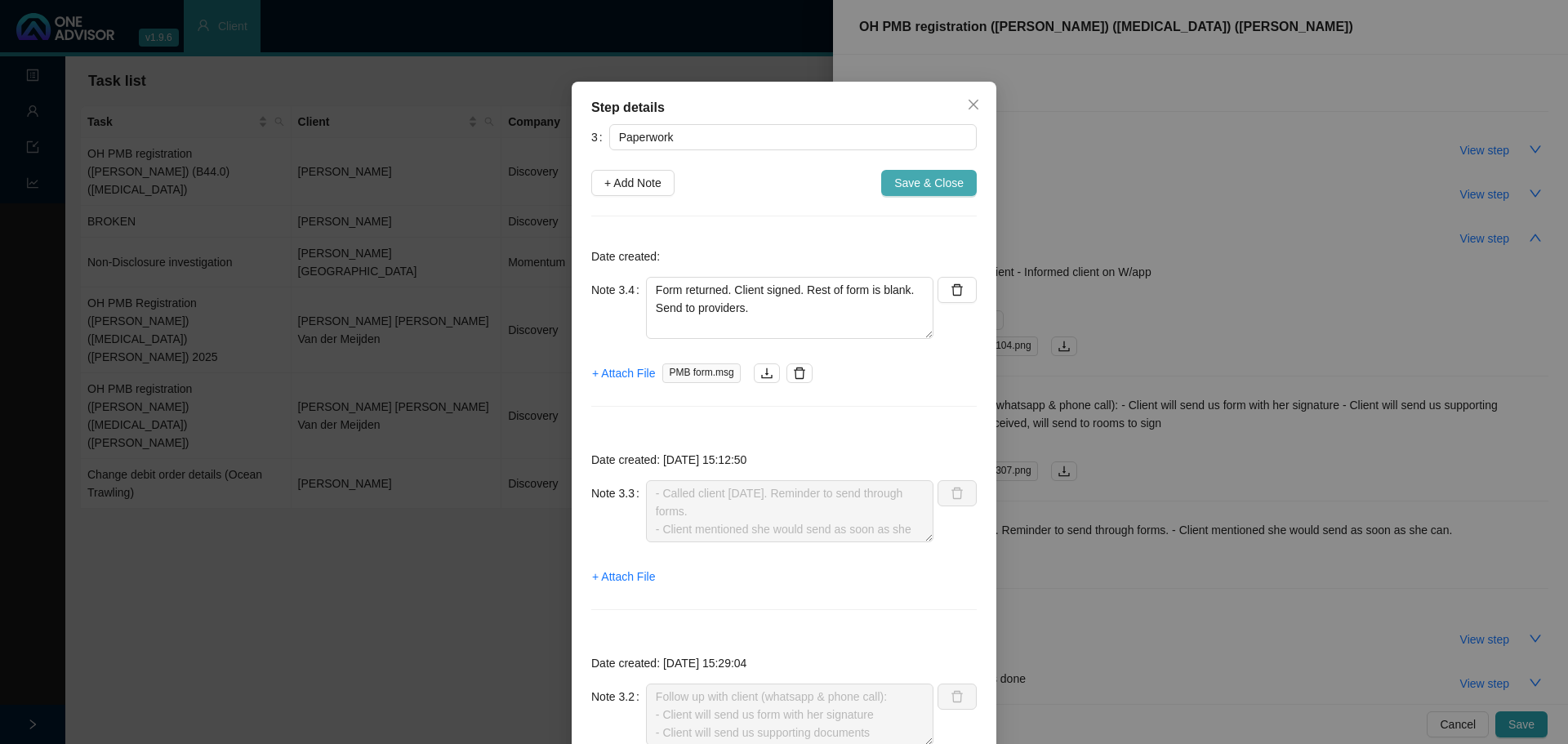
click at [932, 183] on span "Save & Close" at bounding box center [928, 182] width 69 height 18
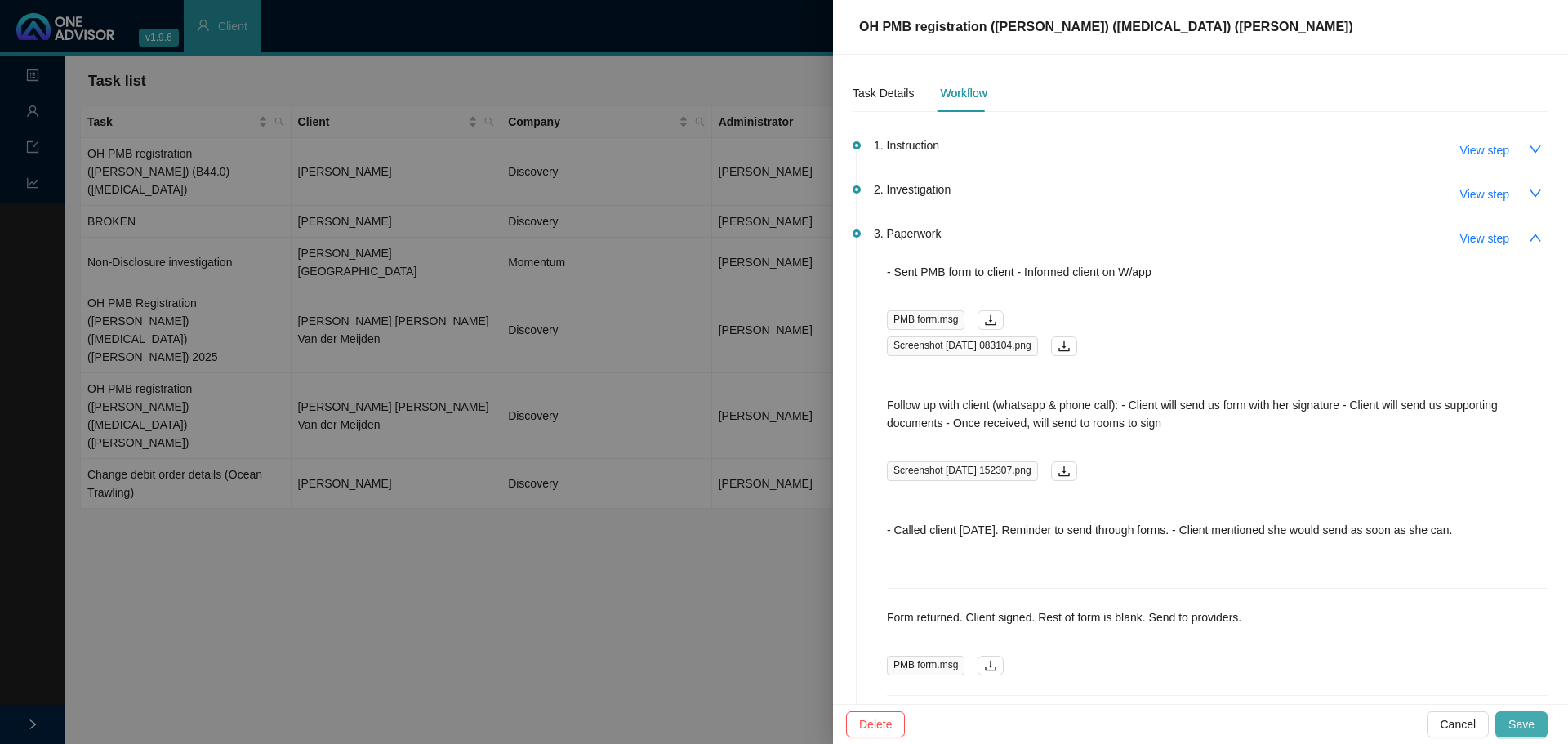
click at [1528, 720] on span "Save" at bounding box center [1521, 723] width 26 height 18
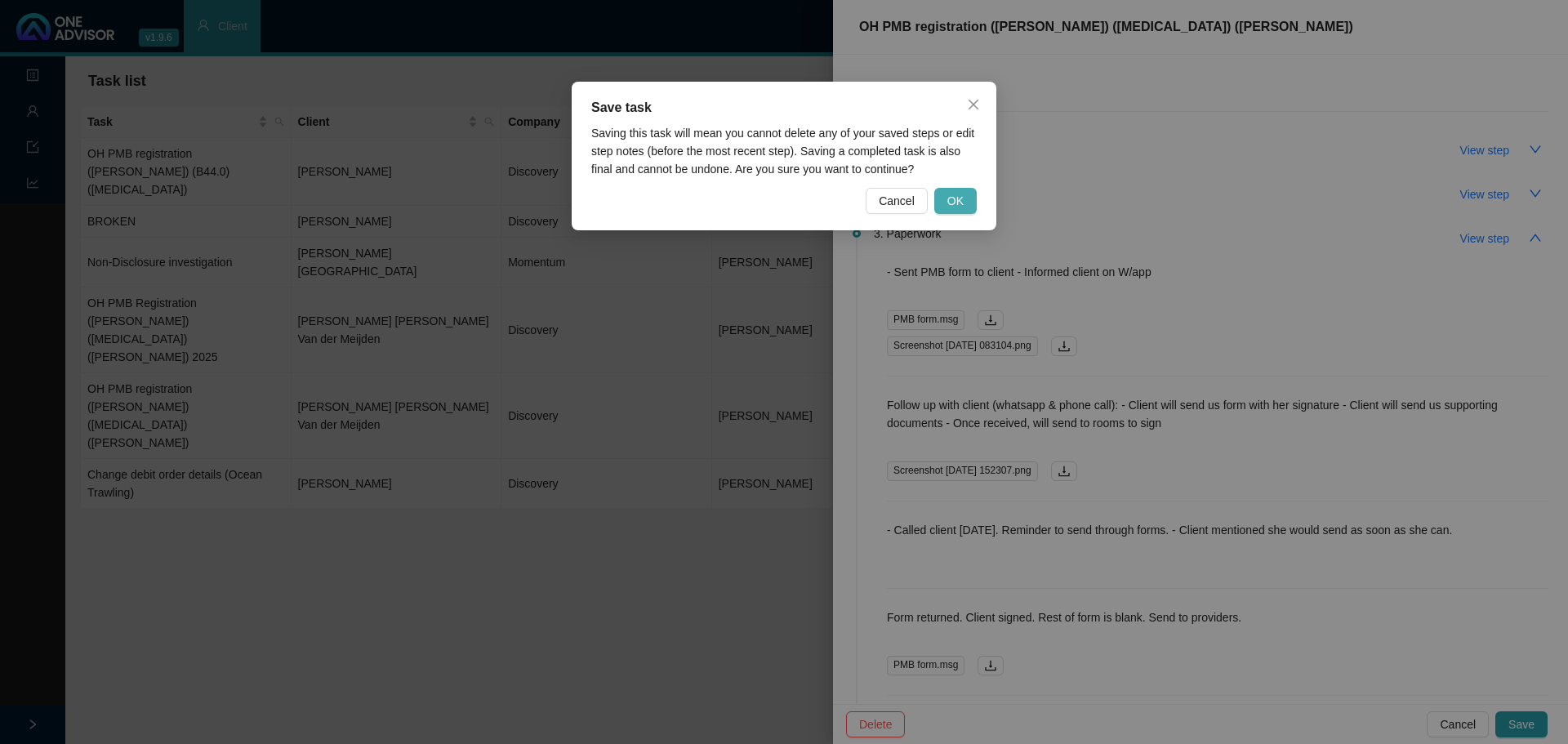
click at [960, 198] on span "OK" at bounding box center [956, 200] width 17 height 18
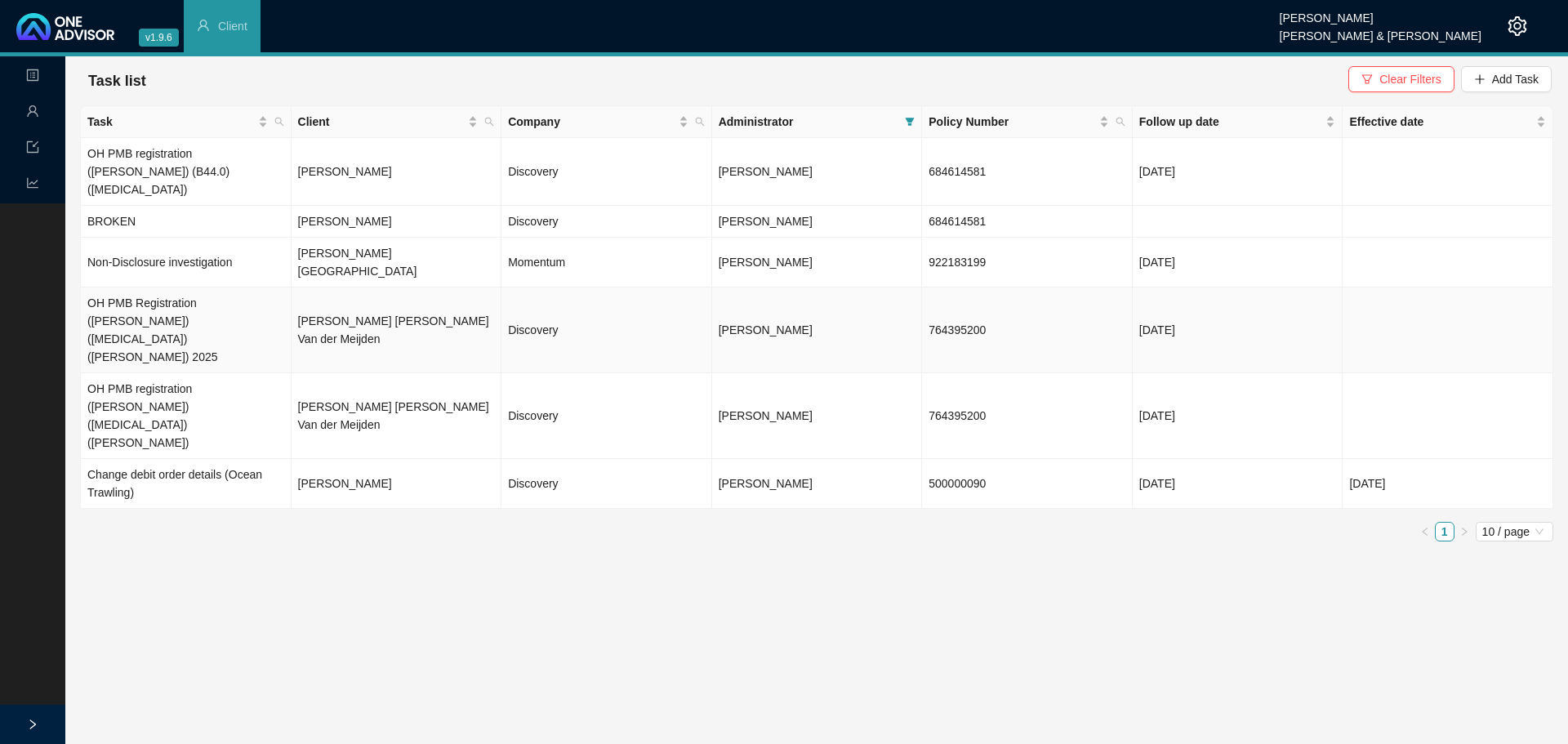
click at [177, 288] on td "OH PMB Registration ([PERSON_NAME]) ([MEDICAL_DATA]) ([PERSON_NAME]) 2025" at bounding box center [186, 330] width 211 height 86
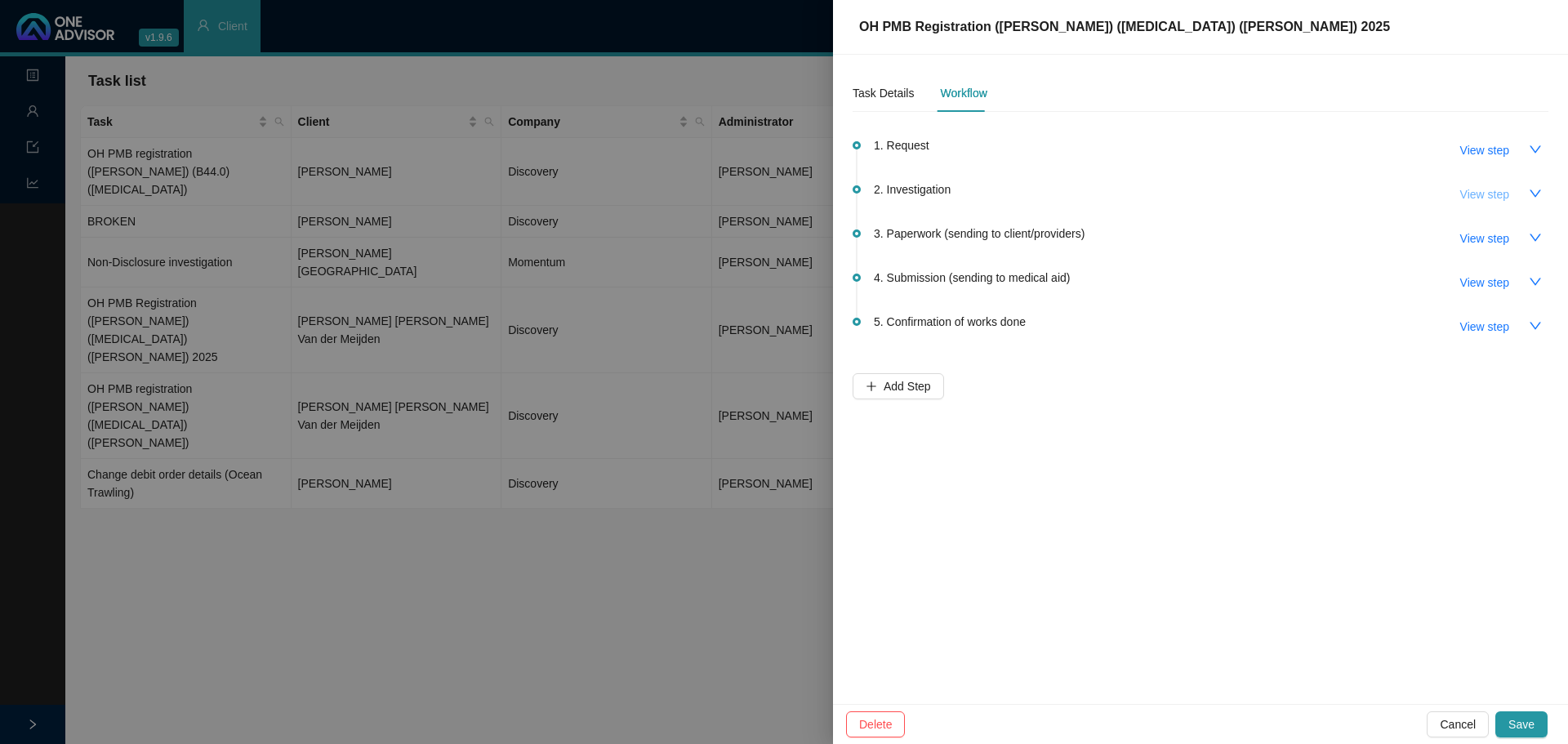
click at [1504, 188] on span "View step" at bounding box center [1484, 194] width 49 height 18
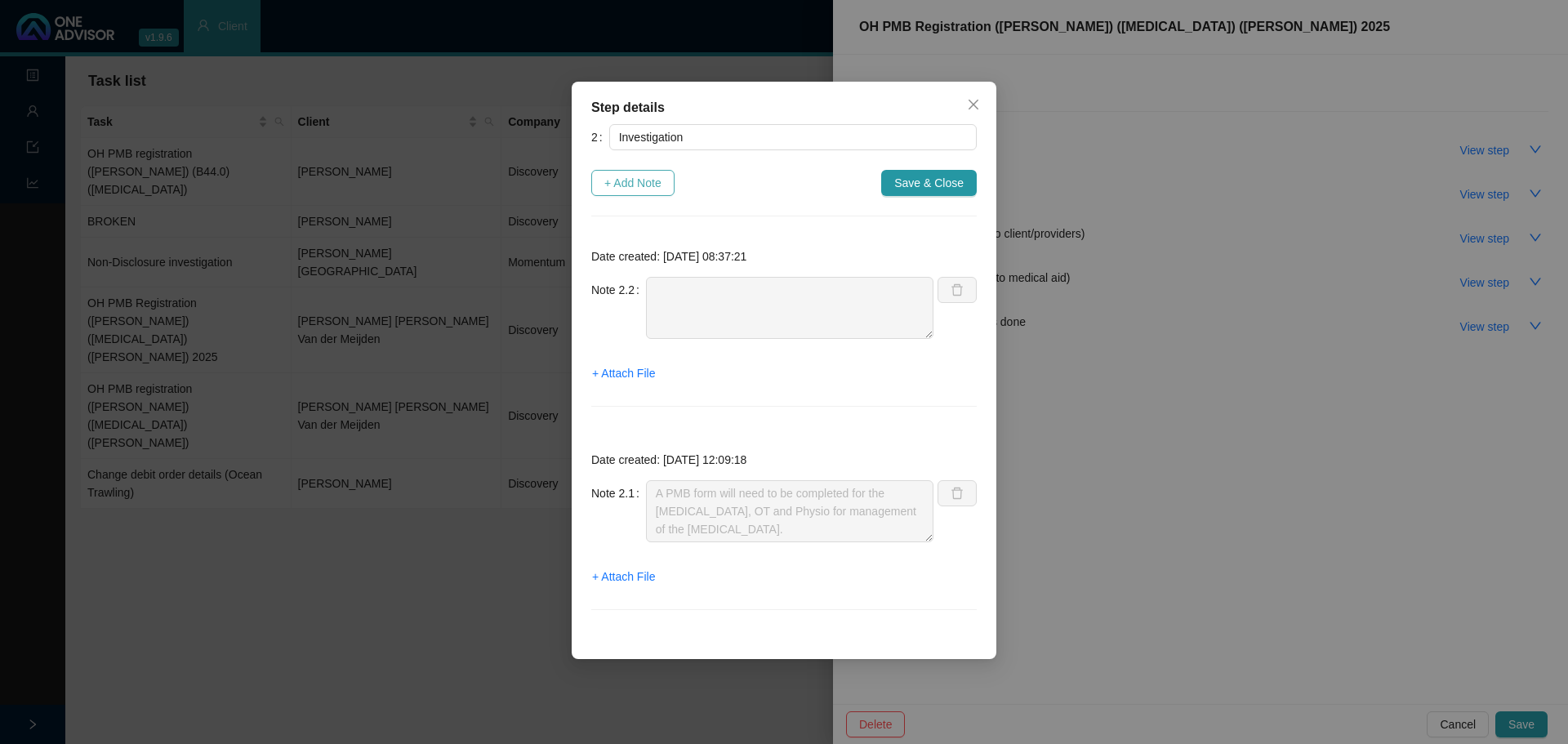
click at [646, 185] on span "+ Add Note" at bounding box center [633, 182] width 57 height 18
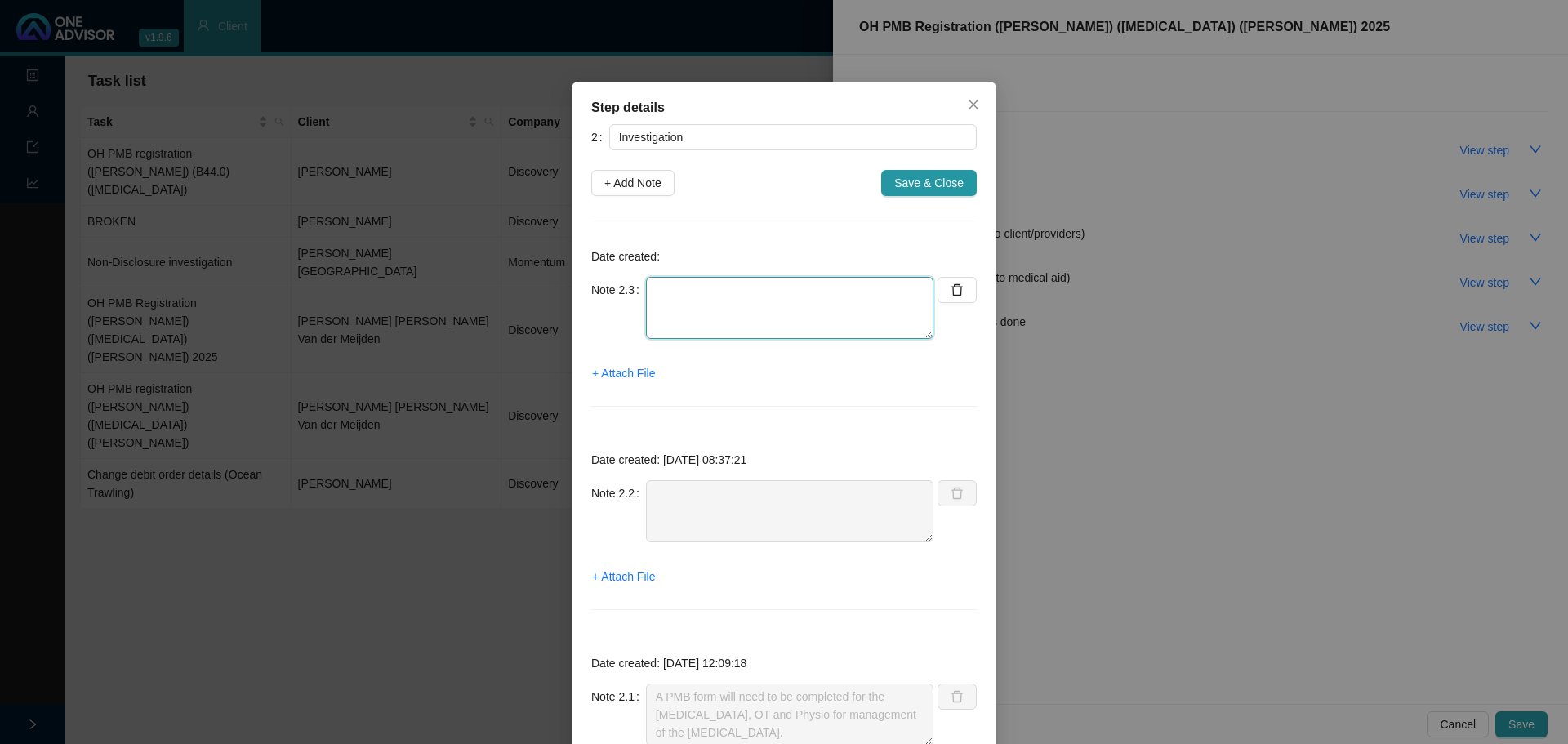
click at [681, 296] on textarea at bounding box center [789, 308] width 288 height 62
type textarea "t"
type textarea "Tried to call Doc"
click at [969, 105] on icon "close" at bounding box center [973, 104] width 13 height 13
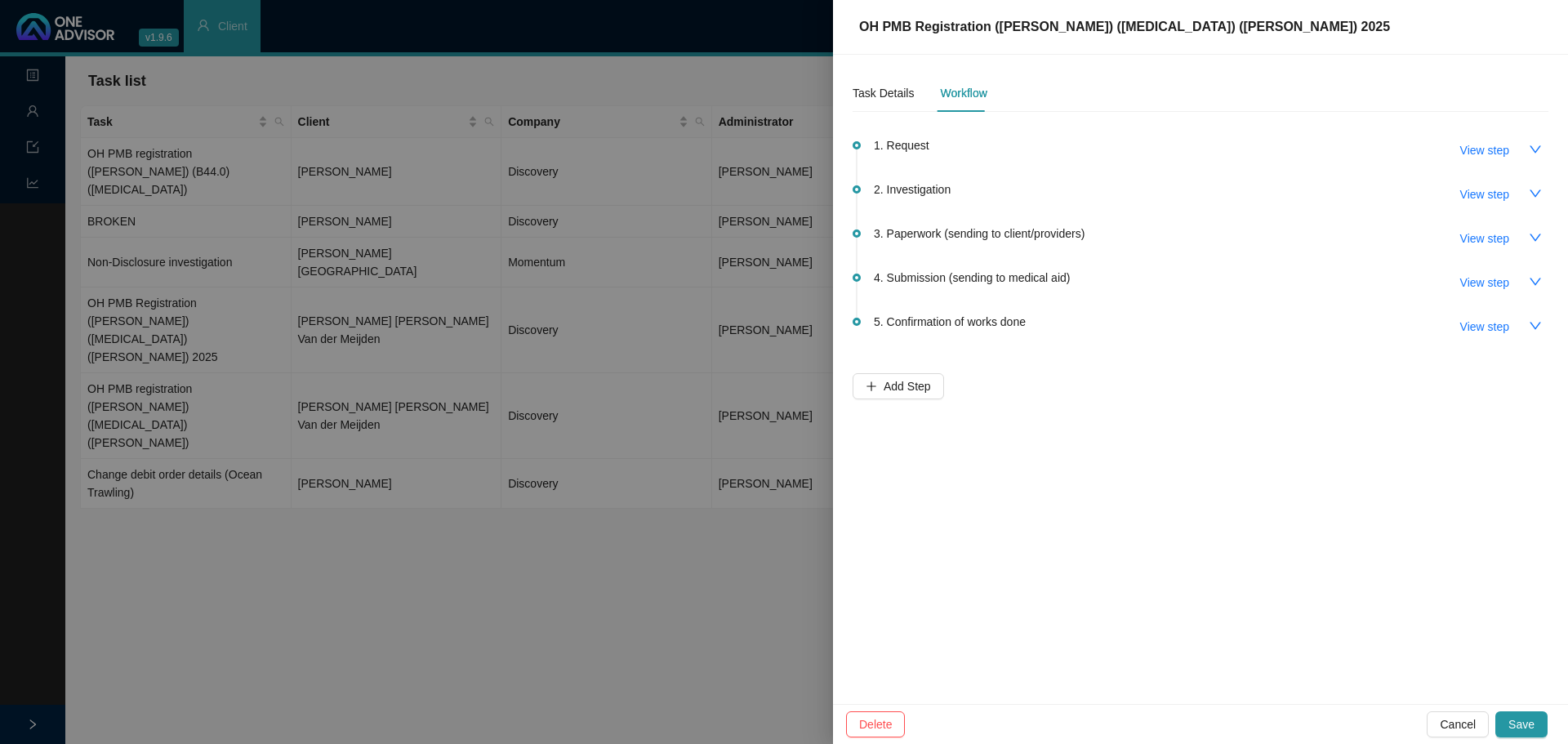
click at [474, 499] on div at bounding box center [784, 372] width 1568 height 744
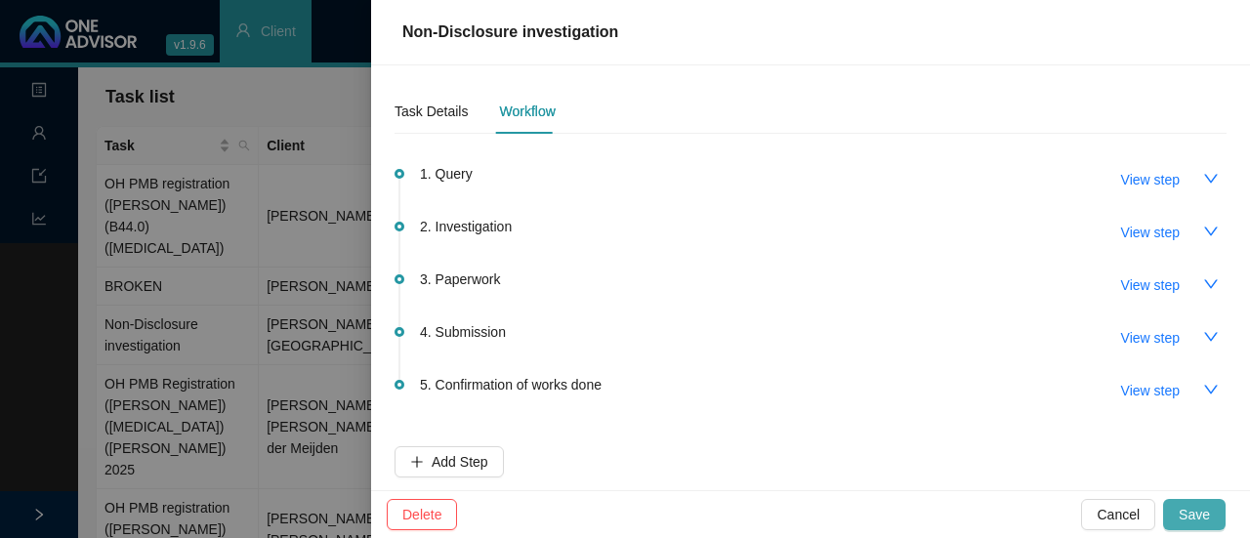
click at [1196, 514] on span "Save" at bounding box center [1194, 514] width 31 height 21
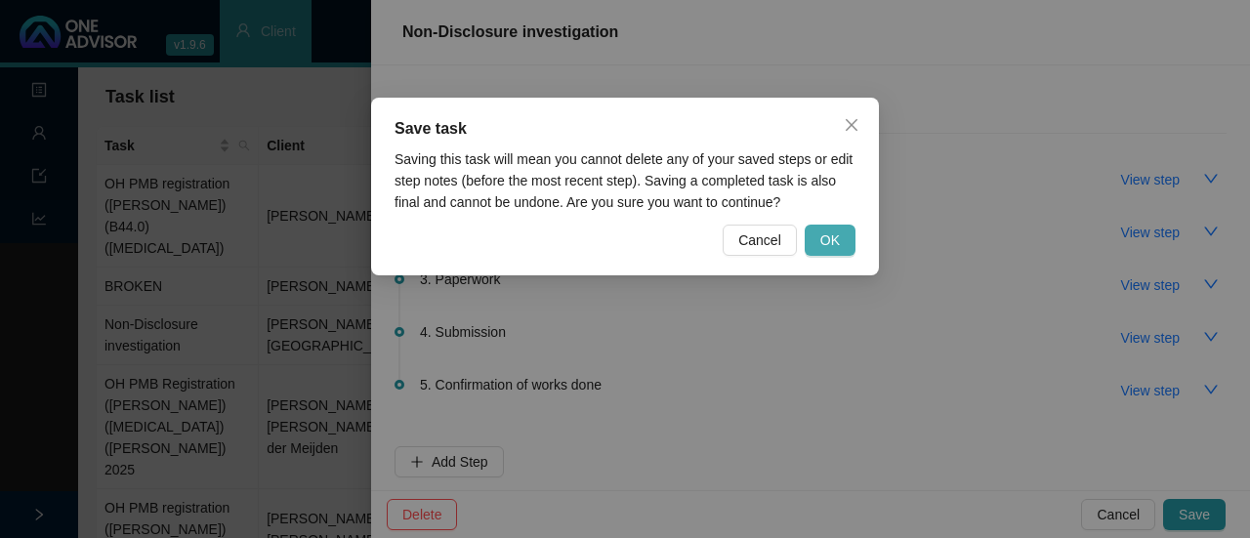
click at [827, 249] on span "OK" at bounding box center [830, 239] width 20 height 21
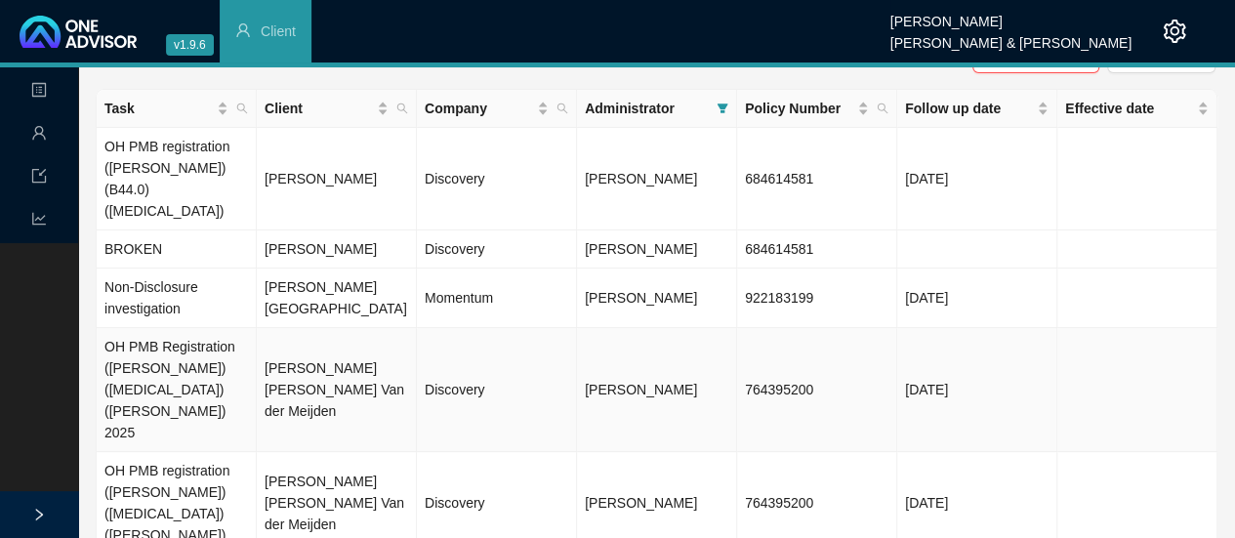
scroll to position [58, 0]
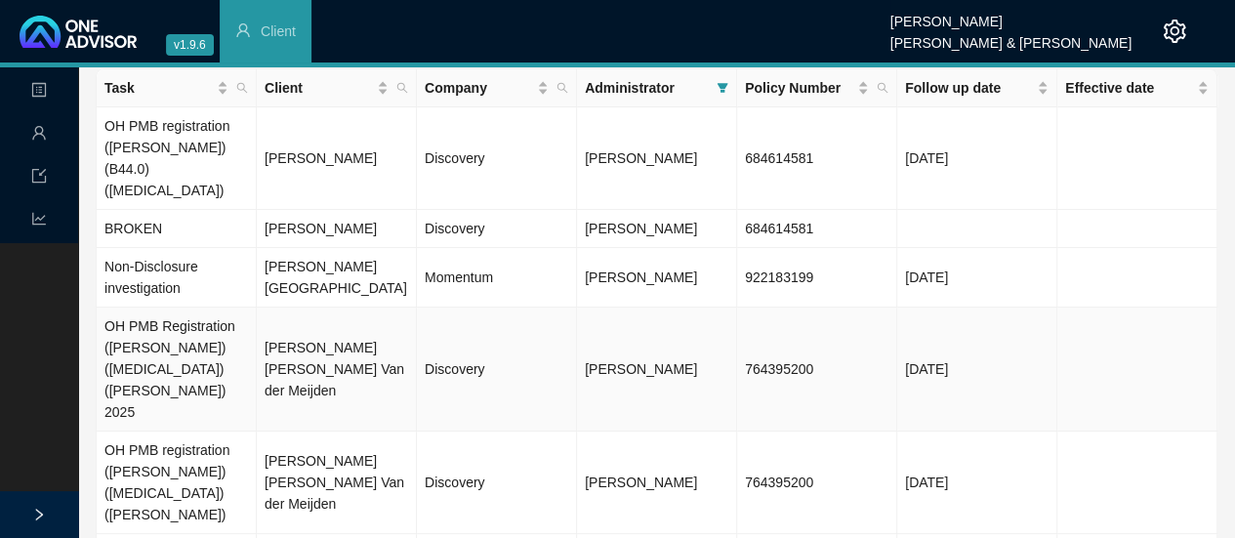
click at [174, 328] on td "OH PMB Registration ([PERSON_NAME]) ([MEDICAL_DATA]) ([PERSON_NAME]) 2025" at bounding box center [177, 370] width 160 height 124
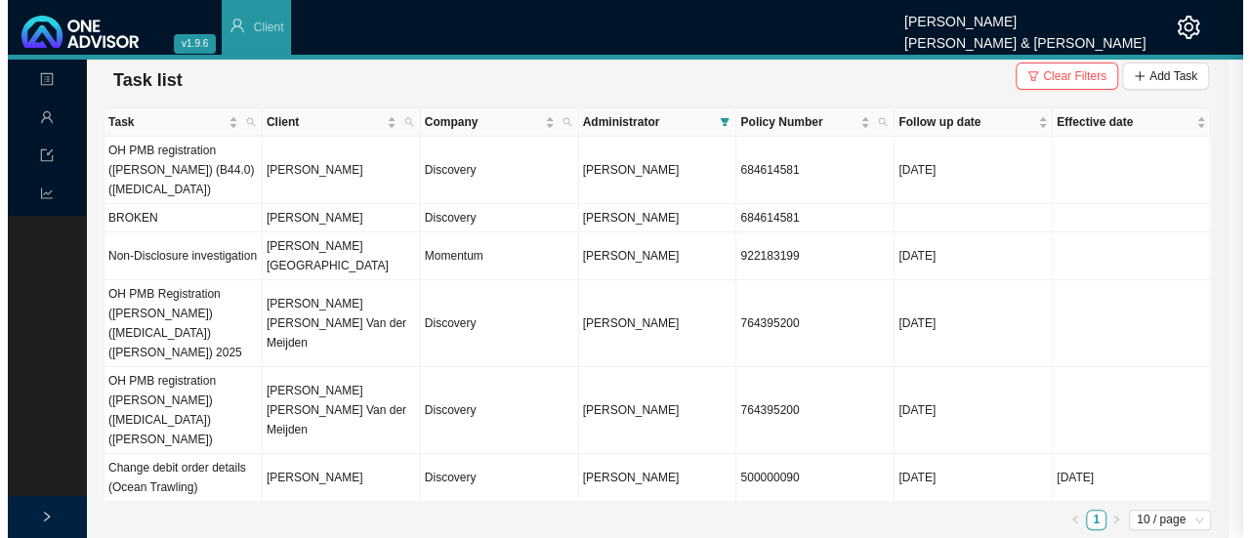
scroll to position [0, 0]
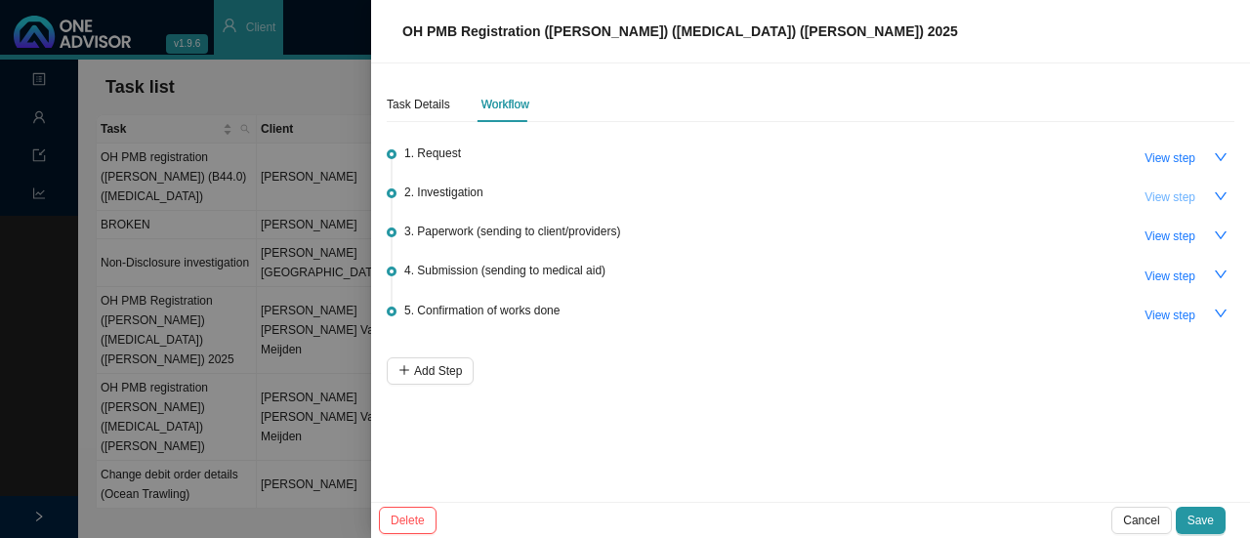
click at [1184, 196] on span "View step" at bounding box center [1169, 197] width 51 height 20
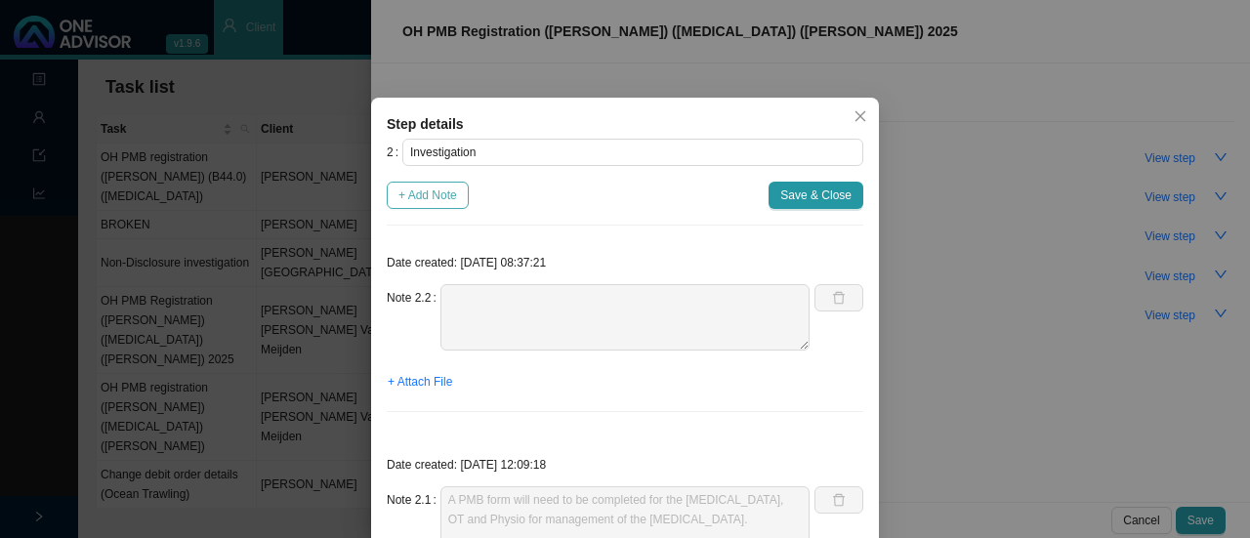
click at [443, 198] on span "+ Add Note" at bounding box center [427, 196] width 59 height 20
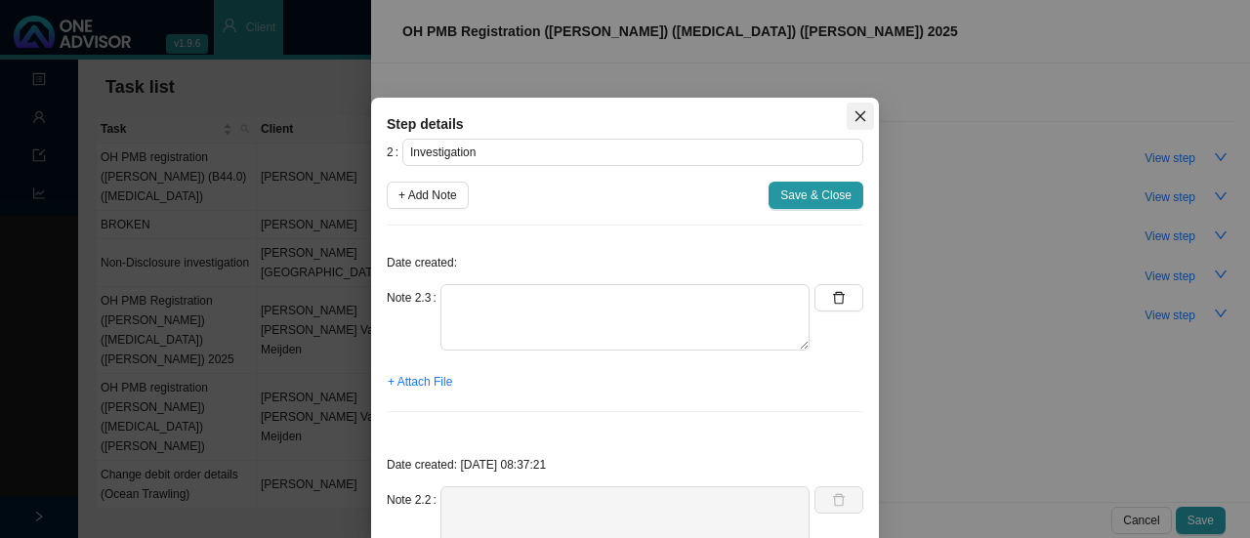
click at [858, 112] on icon "close" at bounding box center [860, 116] width 14 height 14
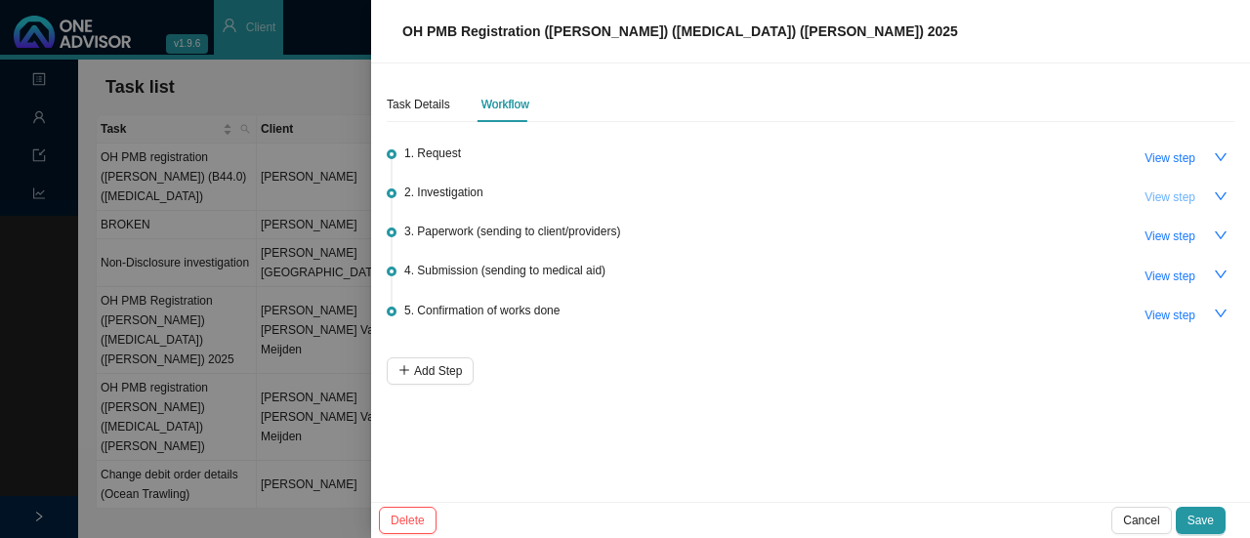
click at [1160, 194] on span "View step" at bounding box center [1169, 197] width 51 height 20
type textarea "A PMB form will need to be completed for the neurologist, OT and Physio for man…"
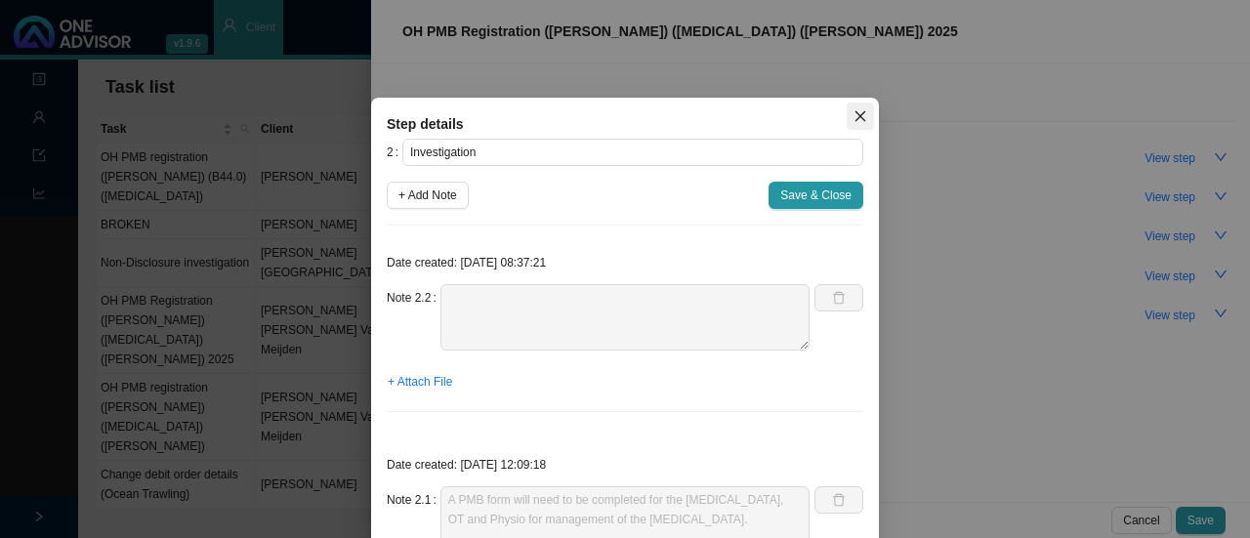
click at [855, 118] on icon "close" at bounding box center [860, 116] width 11 height 11
